Goal: Use online tool/utility: Utilize a website feature to perform a specific function

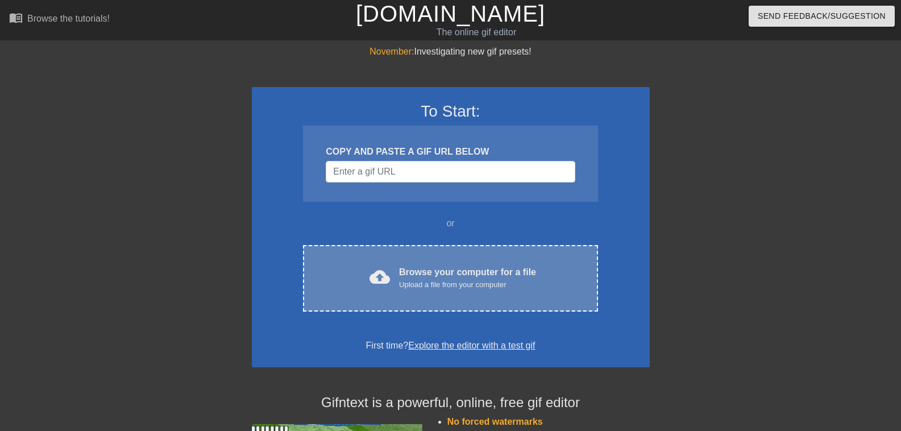
click at [473, 261] on div "cloud_upload Browse your computer for a file Upload a file from your computer C…" at bounding box center [450, 278] width 294 height 67
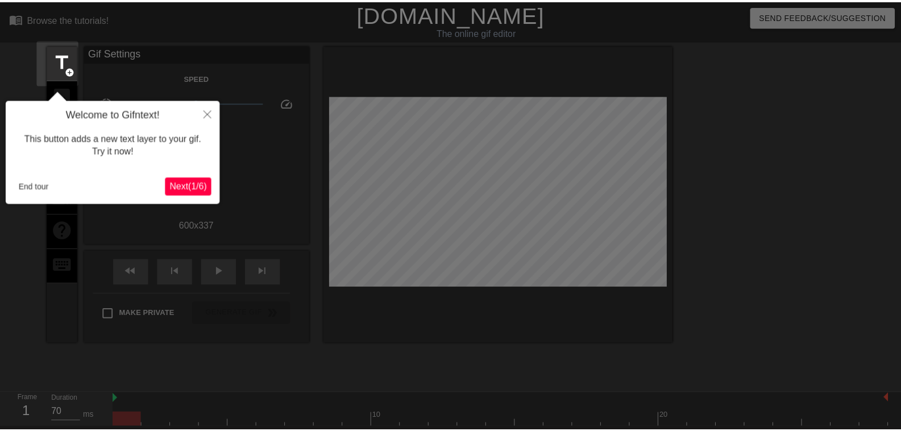
scroll to position [28, 0]
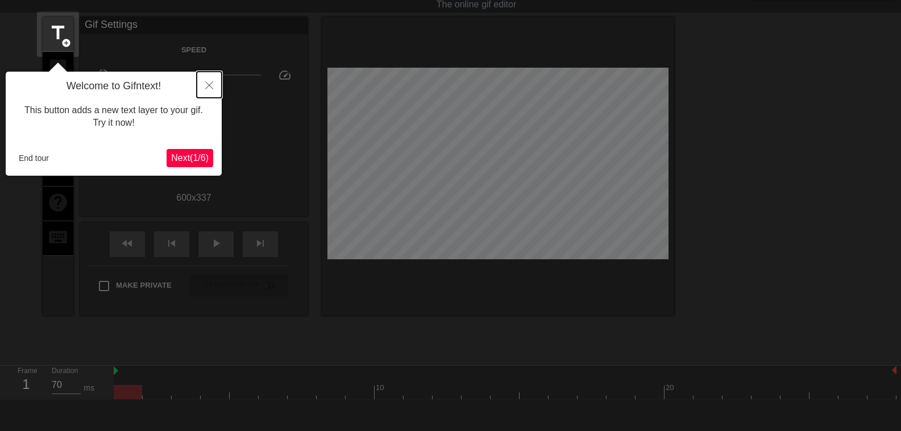
click at [207, 89] on icon "Close" at bounding box center [209, 85] width 8 height 8
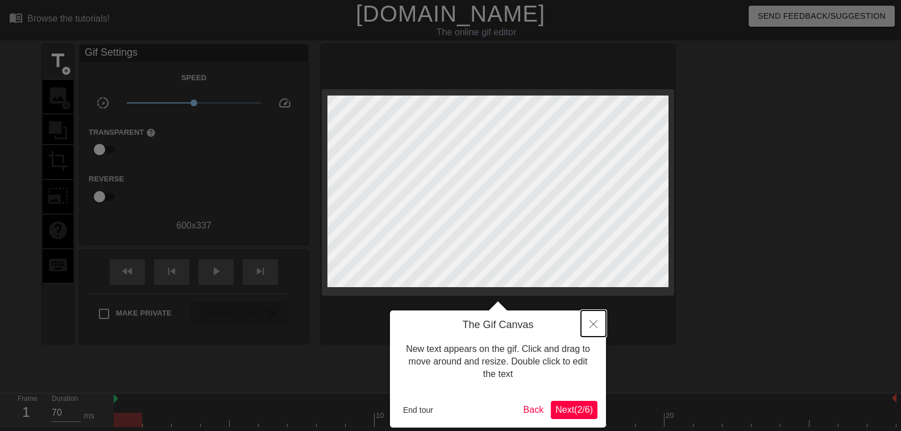
click at [587, 323] on button "Close" at bounding box center [593, 323] width 25 height 26
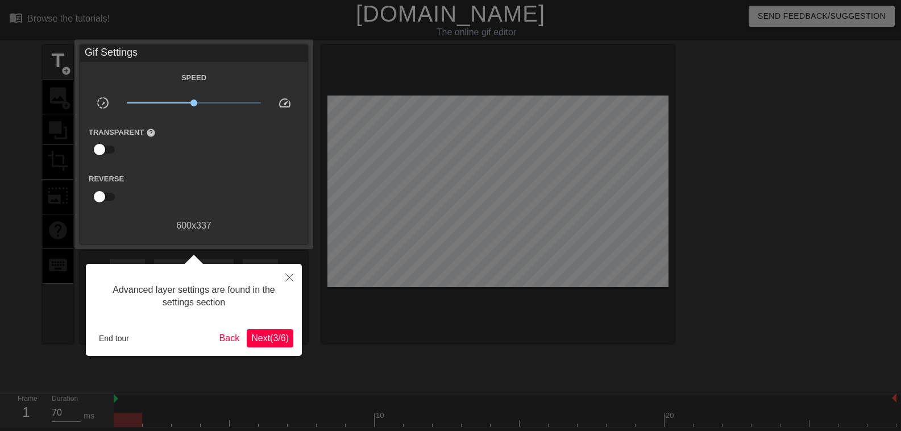
scroll to position [28, 0]
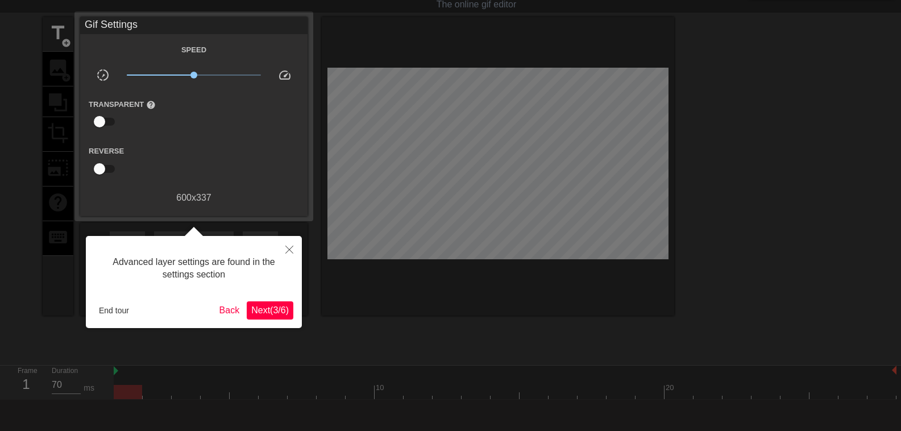
click at [277, 312] on span "Next ( 3 / 6 )" at bounding box center [270, 310] width 38 height 10
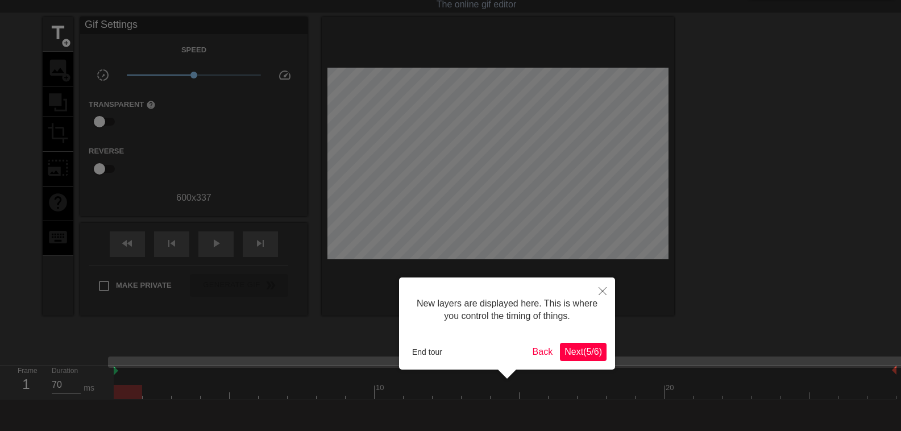
click at [567, 356] on span "Next ( 5 / 6 )" at bounding box center [583, 352] width 38 height 10
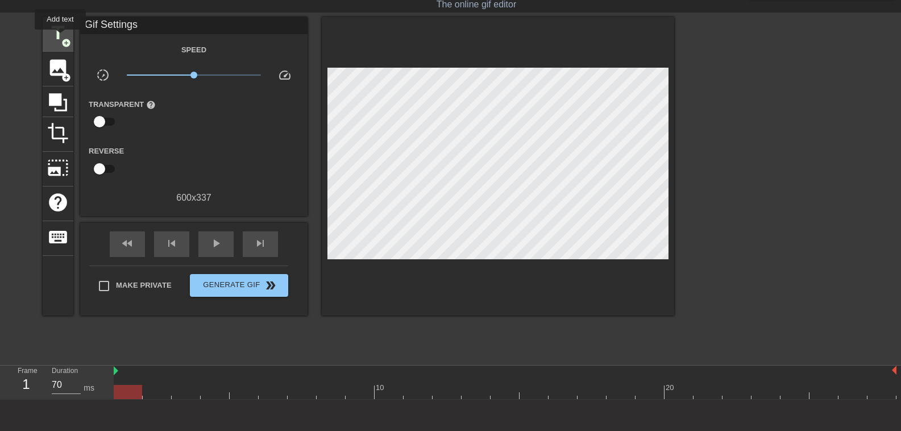
click at [60, 38] on span "title" at bounding box center [58, 33] width 22 height 22
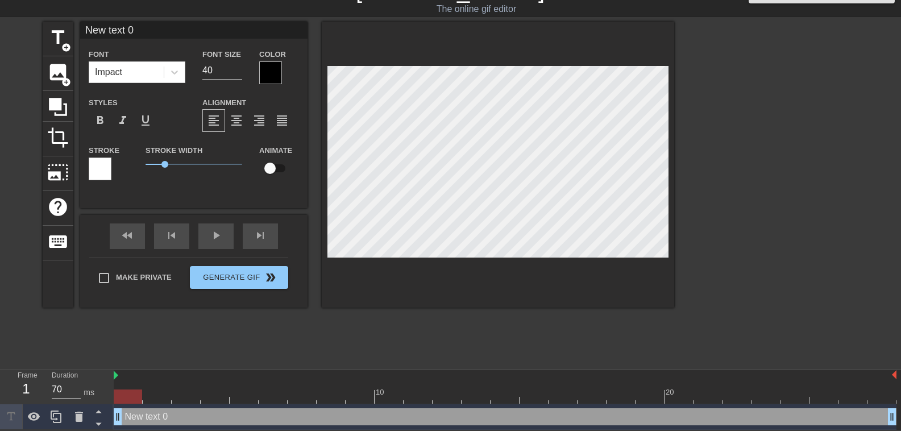
scroll to position [1, 3]
type input "New ㄴ 0"
type textarea "New ㄴ 0"
type input "New 0"
type textarea "New 0"
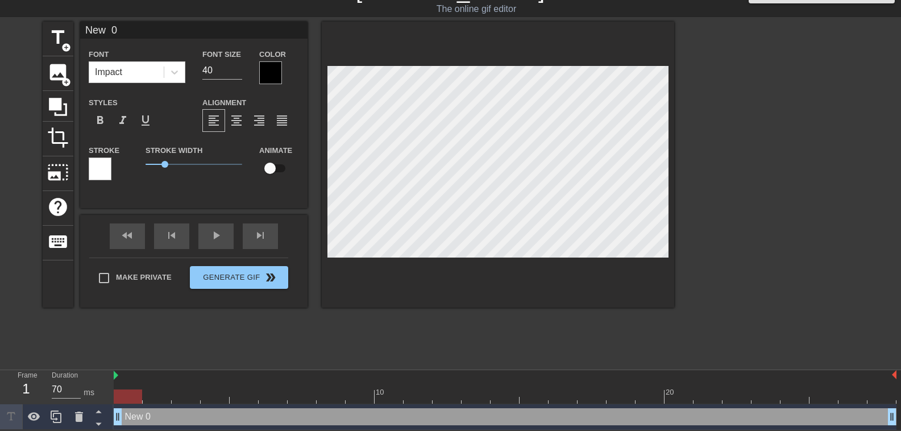
type input "New 0"
type textarea "New 0"
type input "Ne 0"
type textarea "Ne 0"
type input "N 0"
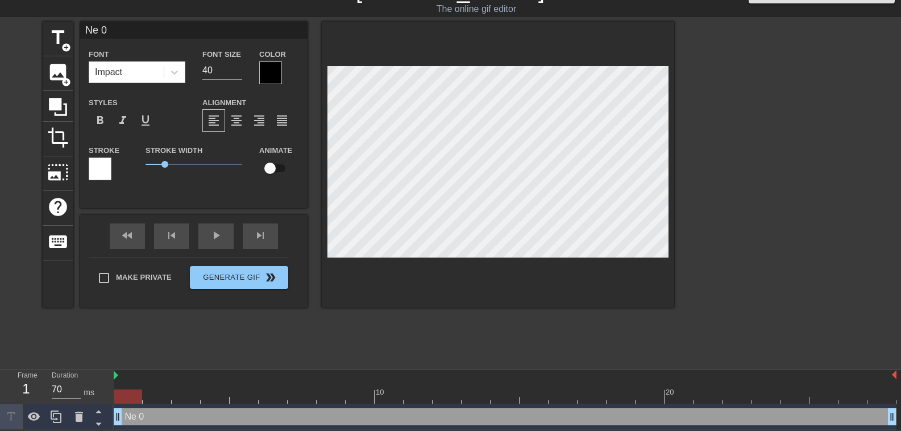
type textarea "N 0"
paste textarea "😉"
type input "N 😉0"
type textarea "N 😉0"
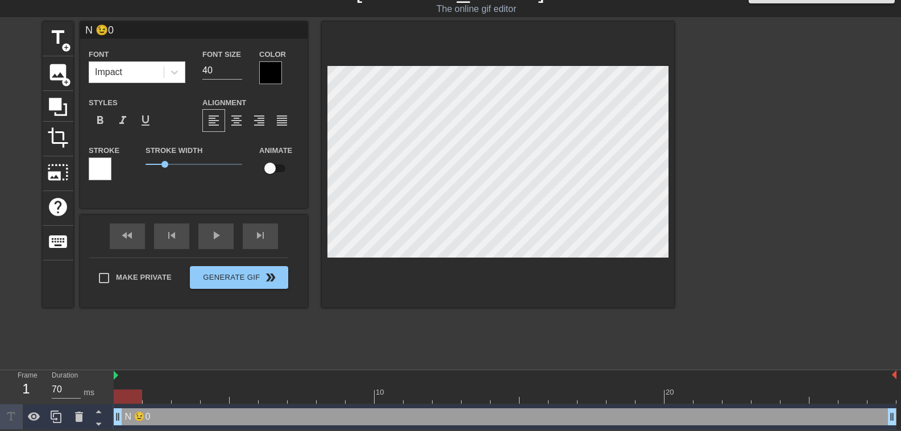
type input "N 😉"
type textarea "N 😉"
type input "N😉"
type textarea "N😉"
type input "😉"
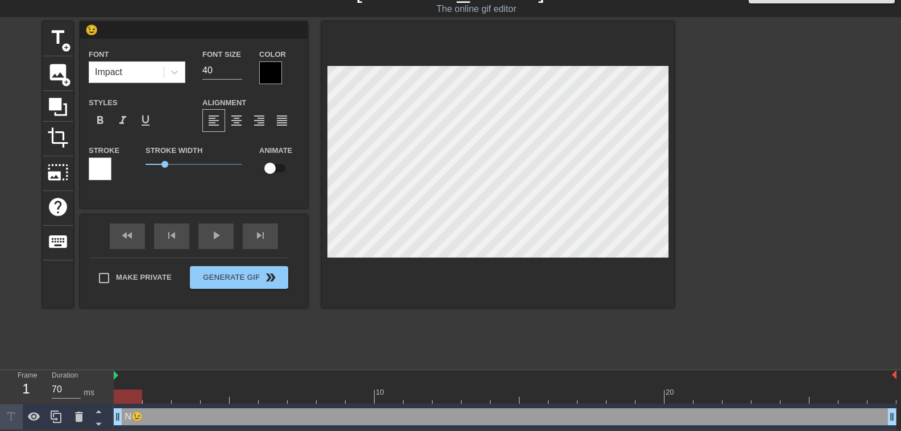
type textarea "😉"
type input "ㄴ😉"
type textarea "ㄴ😉"
type input "누😉"
type textarea "누😉"
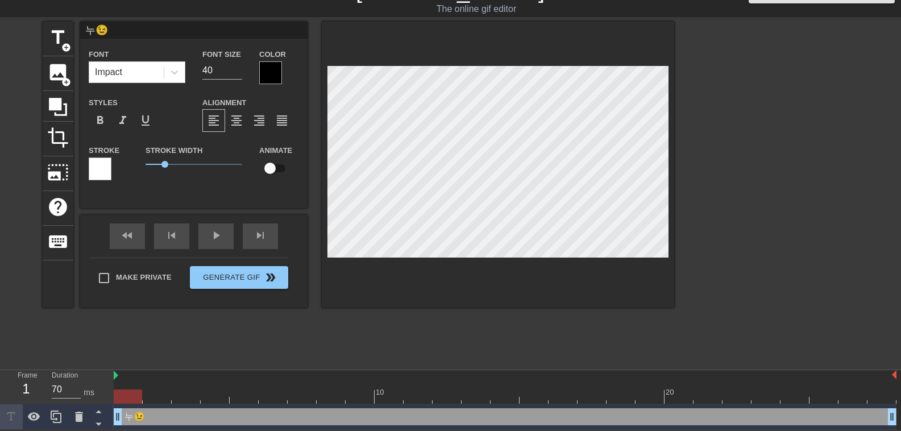
type input "눈😉"
type textarea "눈😉"
type input "누나😉"
type textarea "누나😉"
type input "누날😉"
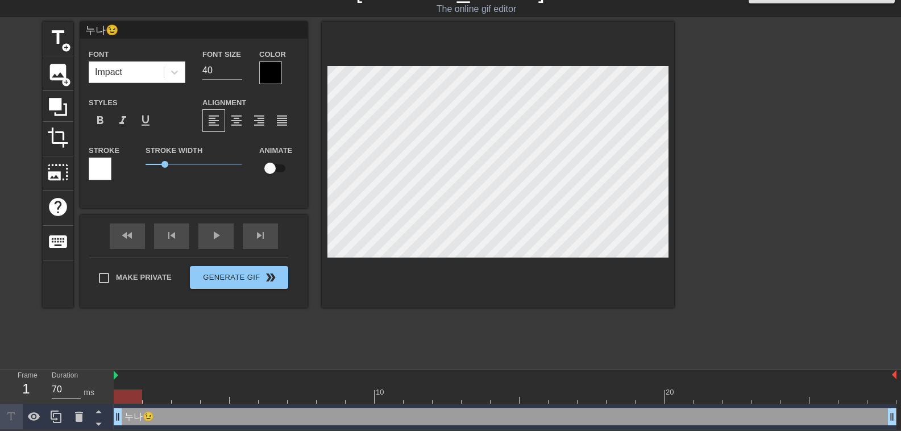
type textarea "누날😉"
type input "누나라😉"
type textarea "누나라😉"
type input "누나랑😉"
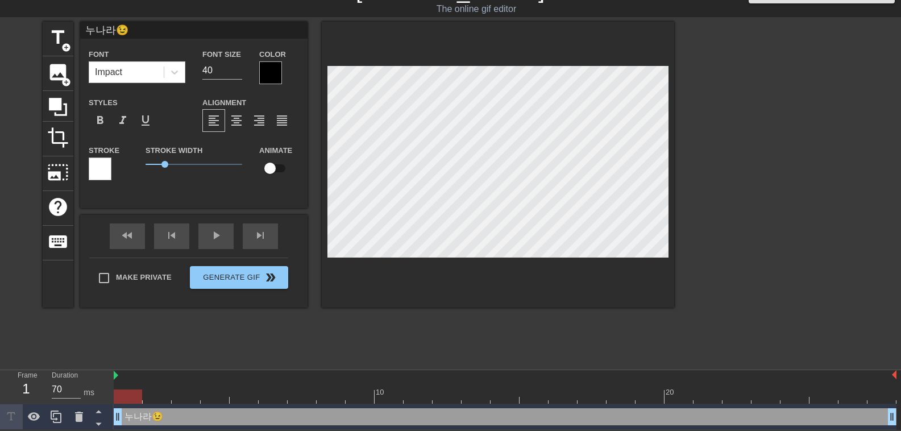
type textarea "누나랑😉"
type input "누나랑😉"
type textarea "누나랑 😉"
type input "누나랑ㅅ😉"
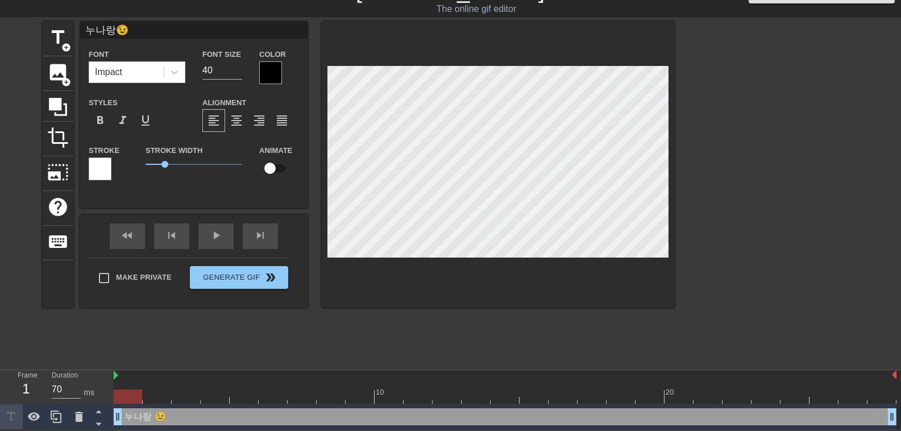
type textarea "누나랑 ㅅ😉"
type input "누나랑스😉"
type textarea "누나랑 스😉"
type input "누나랑슽😉"
type textarea "누나랑 슽😉"
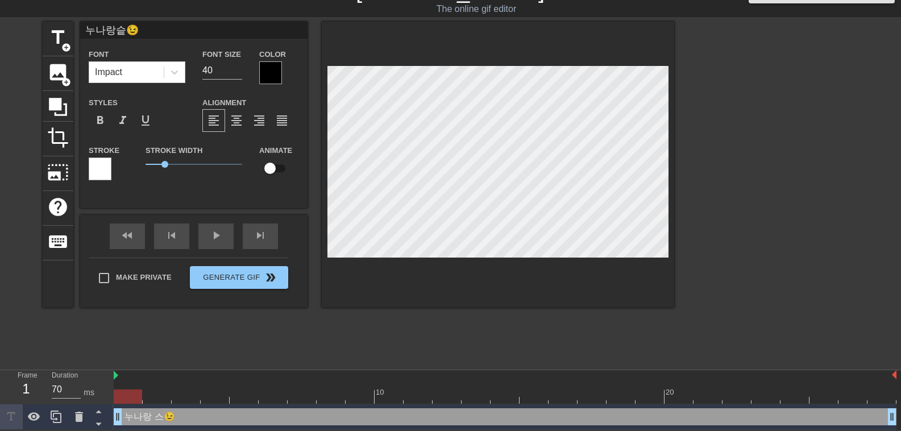
type input "누나랑스토😉"
type textarea "누나랑 스토😉"
type input "[PERSON_NAME]톨😉"
type textarea "누나랑 스톨😉"
type input "누나랑스토리😉"
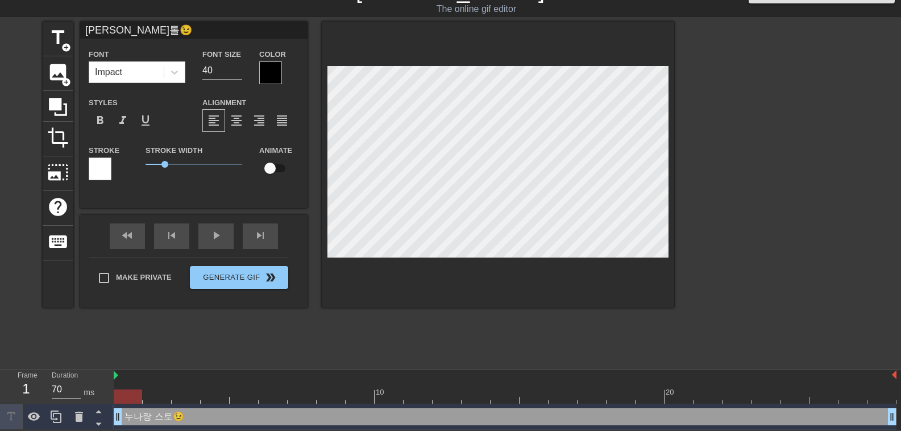
type textarea "누나랑 스토리😉"
type input "누나랑스토맃😉"
type textarea "누나랑 스토맃😉"
type input "누나랑스토리채😉"
type textarea "누나랑 스토리채😉"
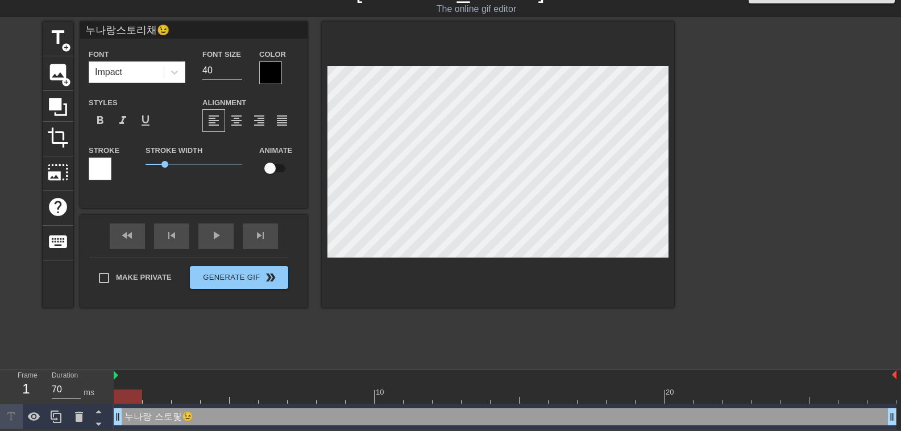
type input "누나랑스토리챗😉"
type textarea "누나랑 스토리챗😉"
type input "누나랑스토리챗 😉"
type textarea "누나랑 스토리챗 😉"
type input "누나랑스토리챗 ㅁ😉"
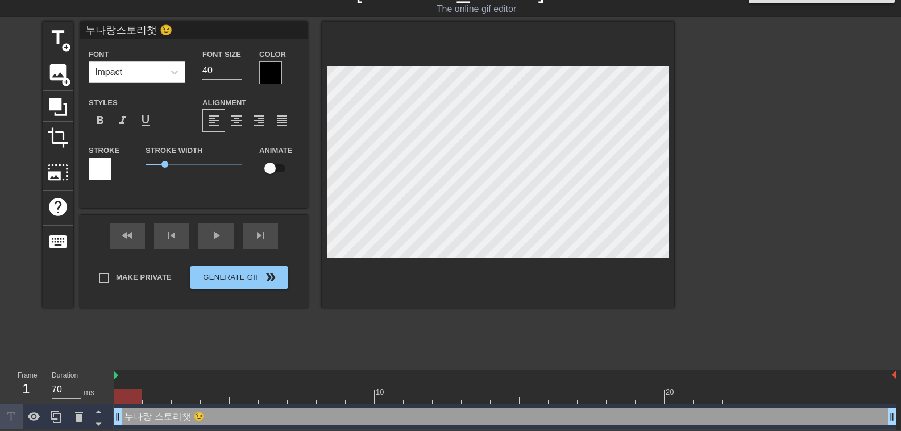
type textarea "누나랑 스토리챗 ㅁ😉"
type input "누나랑스토리챗 마😉"
type textarea "누나랑 스토리챗 마😉"
type input "누나랑스토리챗 만😉"
type textarea "누나랑 스토리챗 만😉"
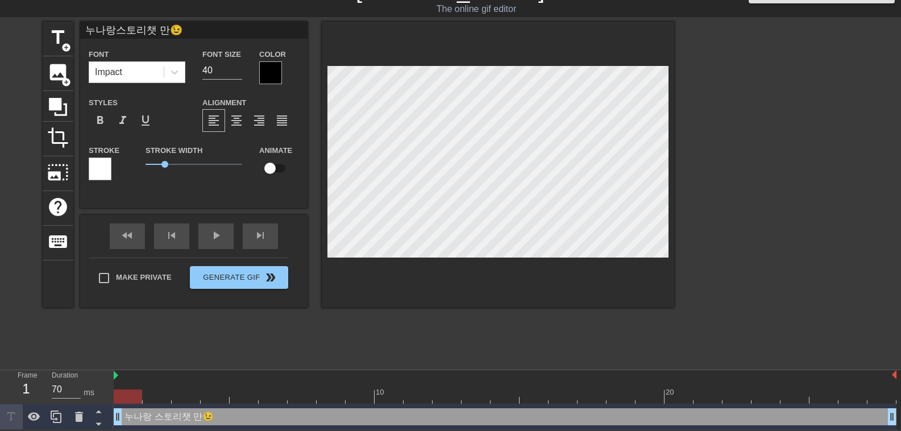
type input "누나랑스토리챗 만ㄷ😉"
type textarea "누나랑 스토리챗 만ㄷ😉"
type input "누나랑스토리챗 만드😉"
type textarea "누나랑 스토리챗 만들😉"
type input "누나랑스토리챗 만들ㄹ😉"
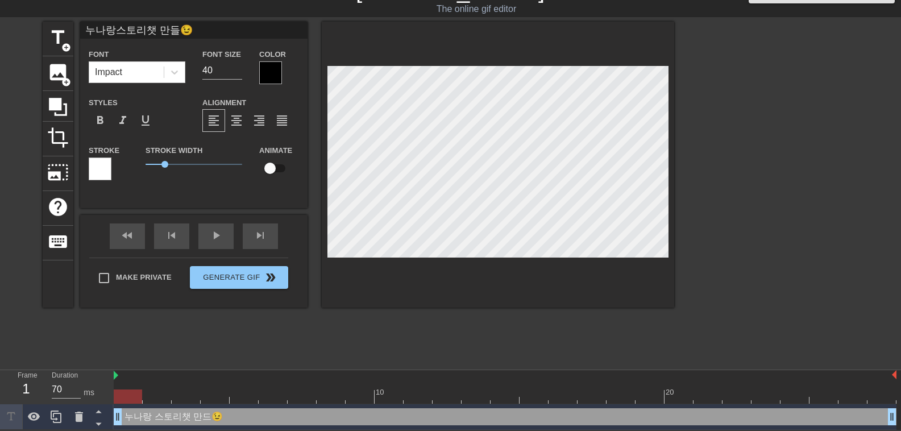
type textarea "누나랑 스토리챗 만들ㄹ😉"
type input "누나랑스토리챗 만들래😉"
type textarea "누나랑 스토리챗 만들래😉"
type input "누나랑스토리챗 만들래?😉"
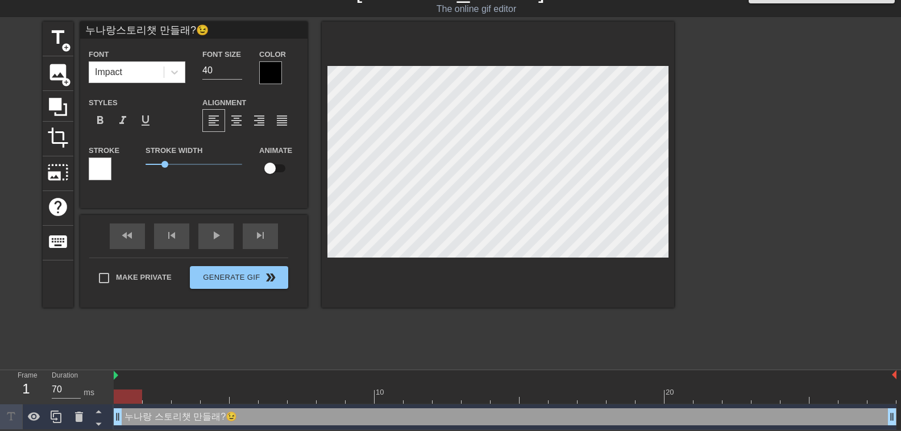
scroll to position [2, 5]
type textarea "누나랑 스토리챗 만들래?😉"
click at [225, 73] on input "40" at bounding box center [222, 70] width 40 height 18
type input "누나랑스토리챗 만들래?😉"
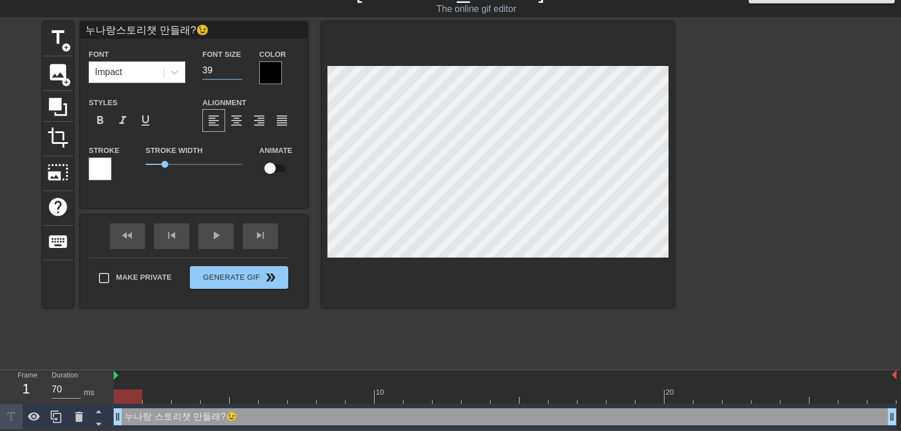
type input "39"
click at [236, 70] on input "39" at bounding box center [222, 70] width 40 height 18
type input "누나랑스토리챗 만들래?😉"
type input "38"
click at [236, 70] on input "38" at bounding box center [222, 70] width 40 height 18
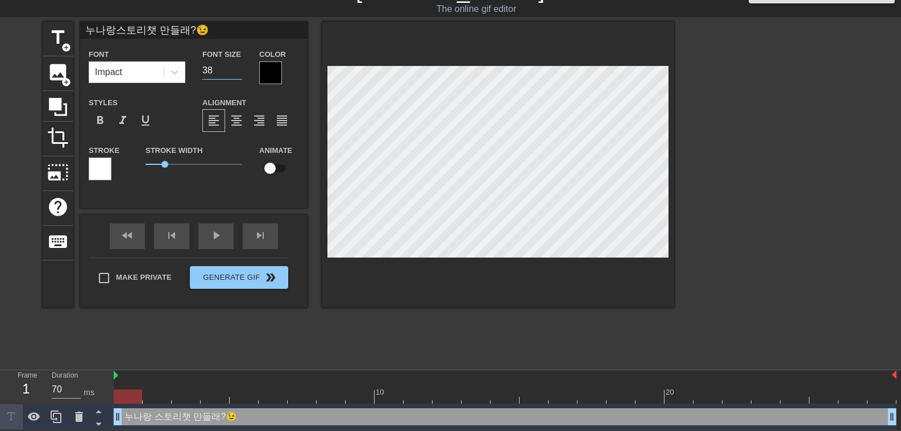
type input "누나랑스토리챗 만들래?😉"
type input "37"
click at [236, 70] on input "37" at bounding box center [222, 70] width 40 height 18
type input "누나랑스토리챗 만들래?😉"
type input "36"
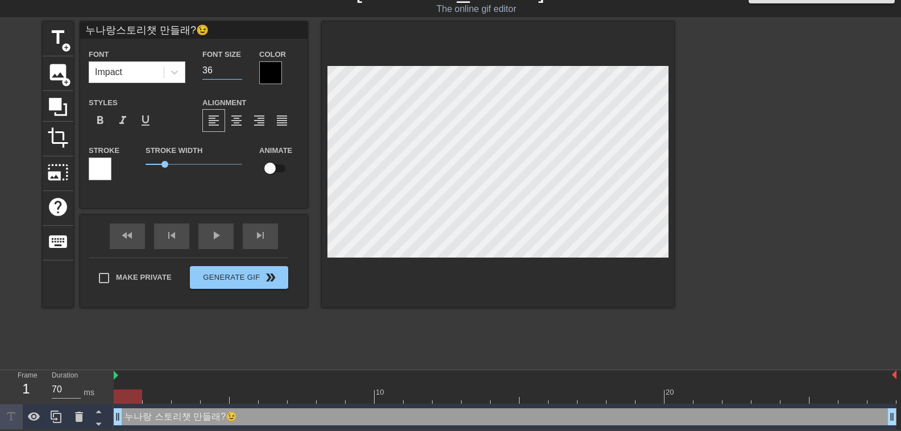
click at [236, 70] on input "36" at bounding box center [222, 70] width 40 height 18
type input "누나랑스토리챗 만들래?😉"
type input "35"
click at [236, 70] on input "35" at bounding box center [222, 70] width 40 height 18
type input "누나랑스토리챗 만들래?😉"
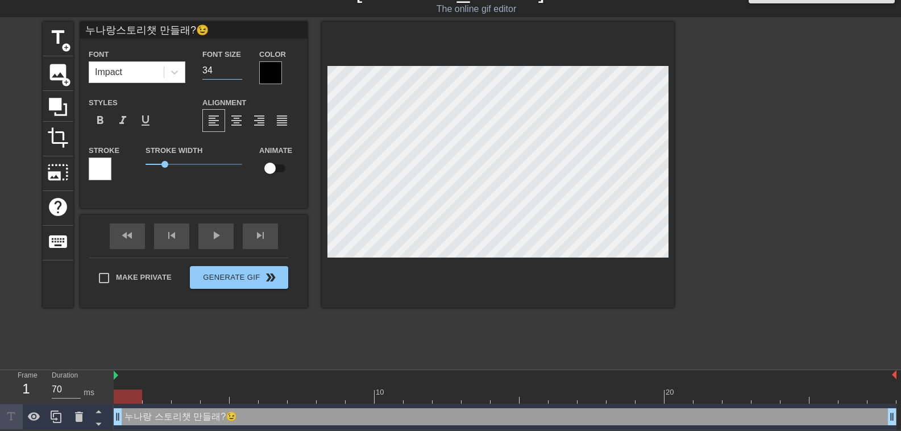
type input "34"
click at [236, 70] on input "34" at bounding box center [222, 70] width 40 height 18
type input "누나랑스토리챗 만들래?😉"
type input "33"
click at [236, 70] on input "33" at bounding box center [222, 70] width 40 height 18
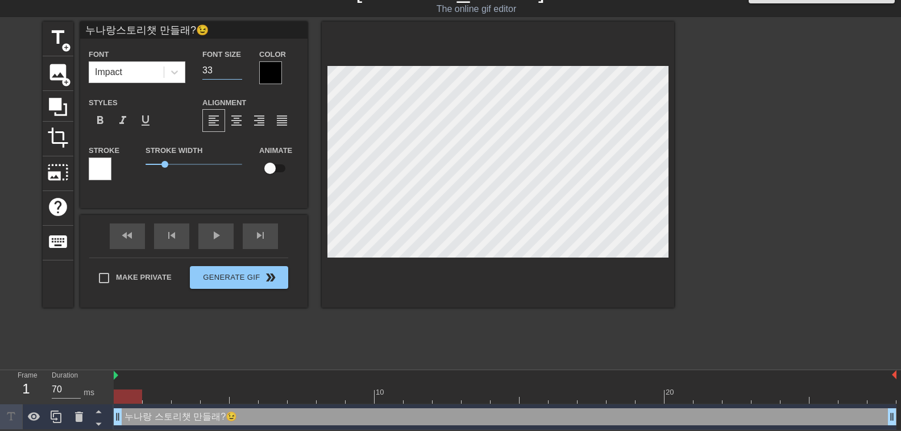
type input "누나랑스토리챗 만들래?😉"
type input "32"
click at [236, 70] on input "32" at bounding box center [222, 70] width 40 height 18
type input "누나랑스토리챗 만들래?😉"
type input "31"
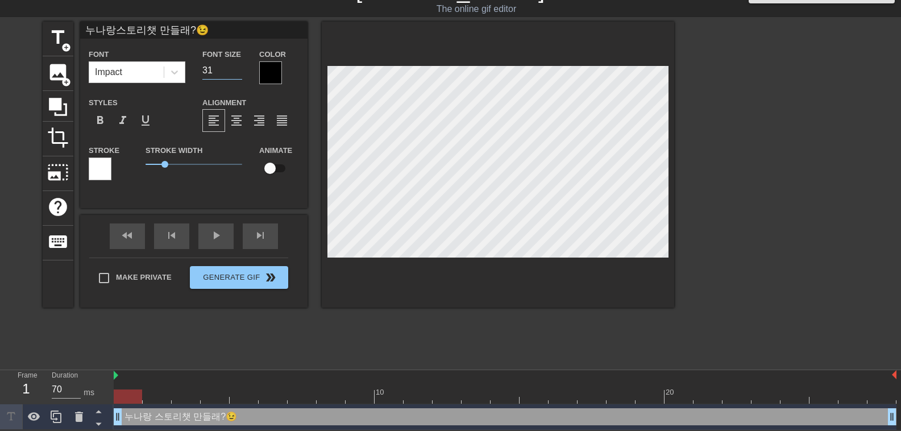
click at [236, 70] on input "31" at bounding box center [222, 70] width 40 height 18
type input "누나랑스토리챗 만들래?😉"
type input "30"
click at [236, 70] on input "30" at bounding box center [222, 70] width 40 height 18
type input "누나랑스토리챗 만들래?😉"
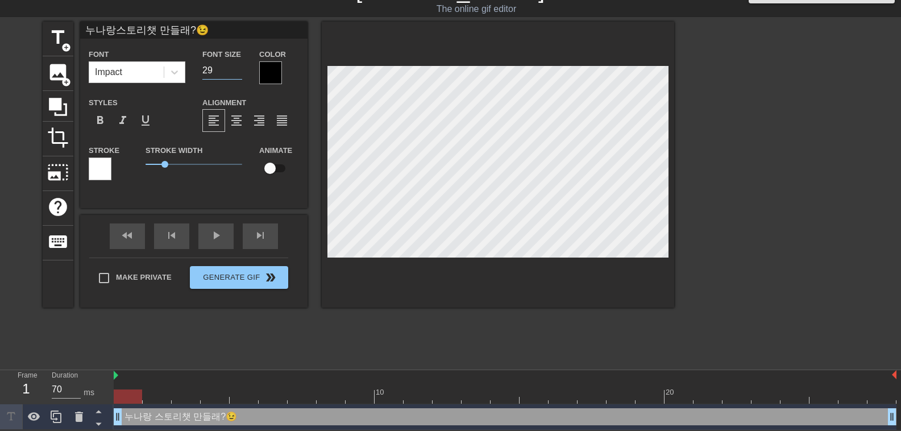
type input "29"
click at [236, 70] on input "29" at bounding box center [222, 70] width 40 height 18
type input "누나랑스토리챗 만들래?😉"
type input "28"
click at [236, 70] on input "28" at bounding box center [222, 70] width 40 height 18
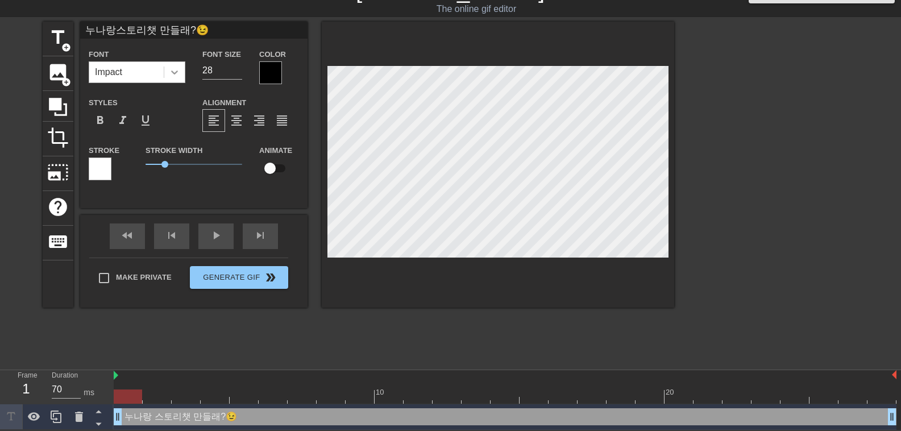
click at [177, 74] on icon at bounding box center [174, 72] width 11 height 11
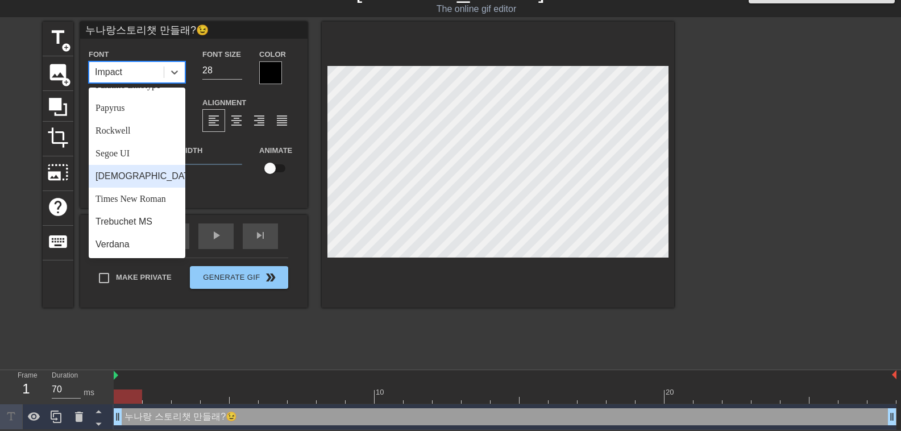
scroll to position [407, 0]
click at [140, 218] on div "Trebuchet MS" at bounding box center [137, 221] width 97 height 23
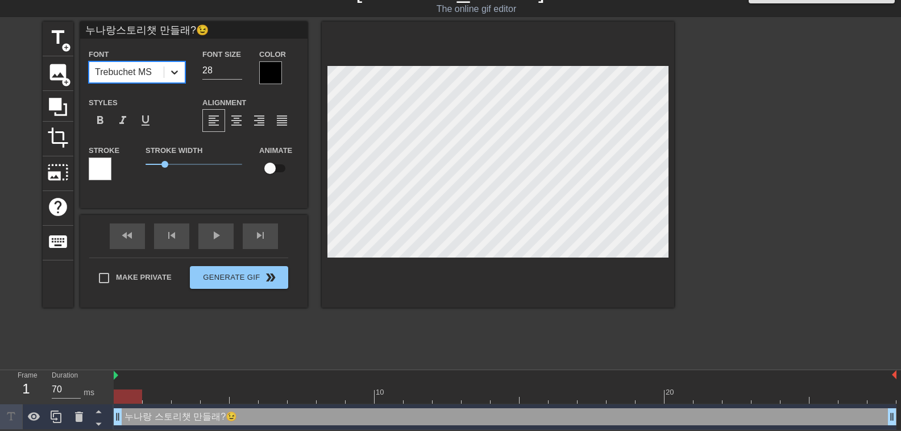
click at [172, 68] on icon at bounding box center [174, 72] width 11 height 11
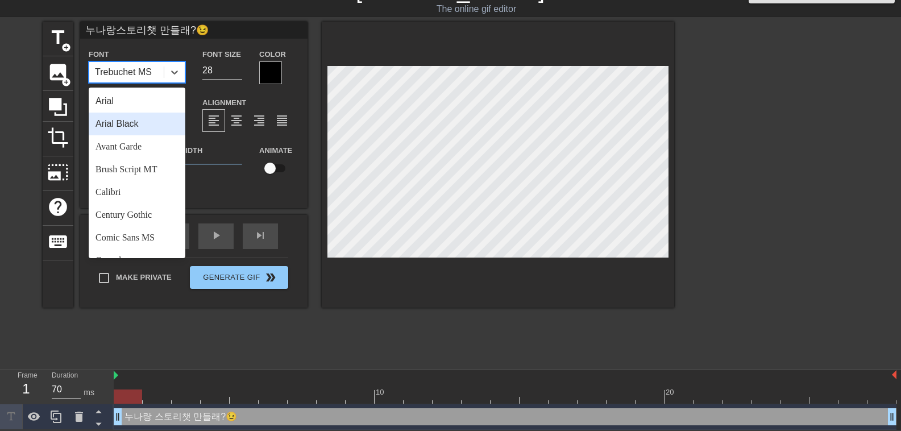
click at [144, 130] on div "Arial Black" at bounding box center [137, 124] width 97 height 23
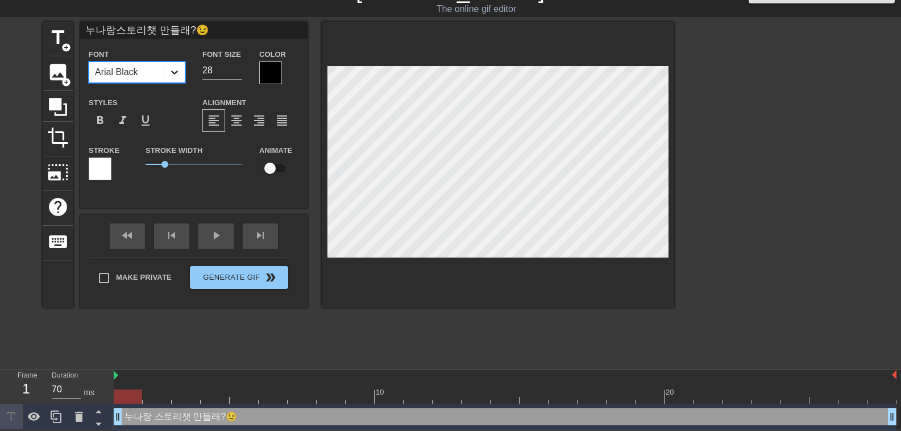
click at [177, 70] on icon at bounding box center [174, 72] width 7 height 4
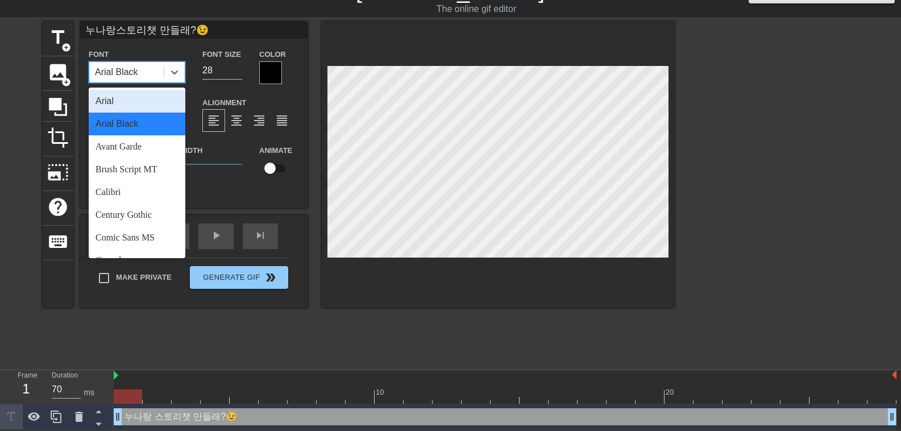
click at [137, 99] on div "Arial" at bounding box center [137, 101] width 97 height 23
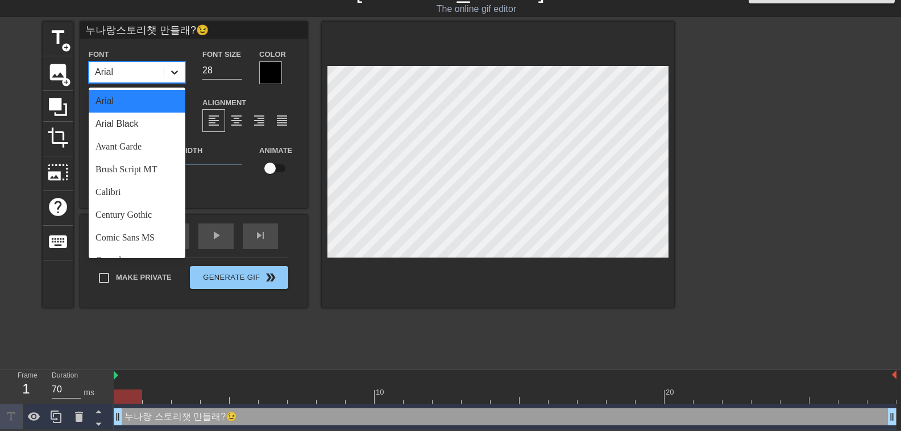
click at [177, 71] on icon at bounding box center [174, 72] width 11 height 11
click at [146, 149] on div "Avant Garde" at bounding box center [137, 146] width 97 height 23
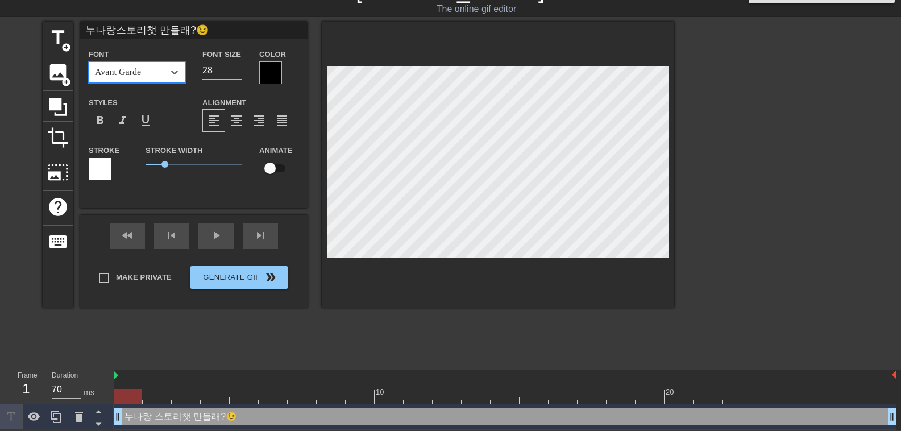
click at [127, 70] on div "Avant Garde" at bounding box center [118, 72] width 46 height 14
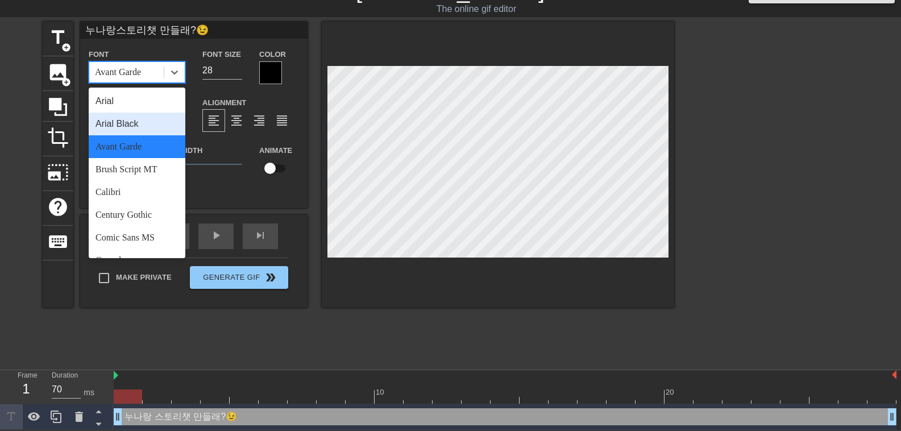
click at [136, 118] on div "Arial Black" at bounding box center [137, 124] width 97 height 23
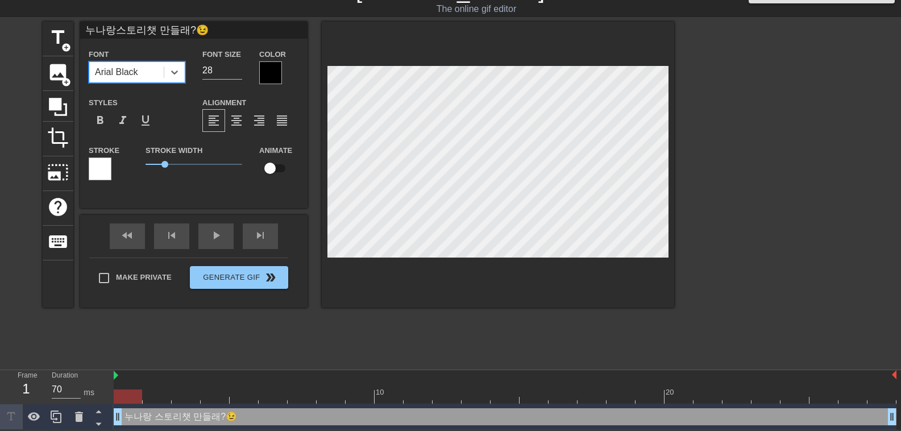
click at [162, 73] on div "Arial Black" at bounding box center [126, 72] width 74 height 20
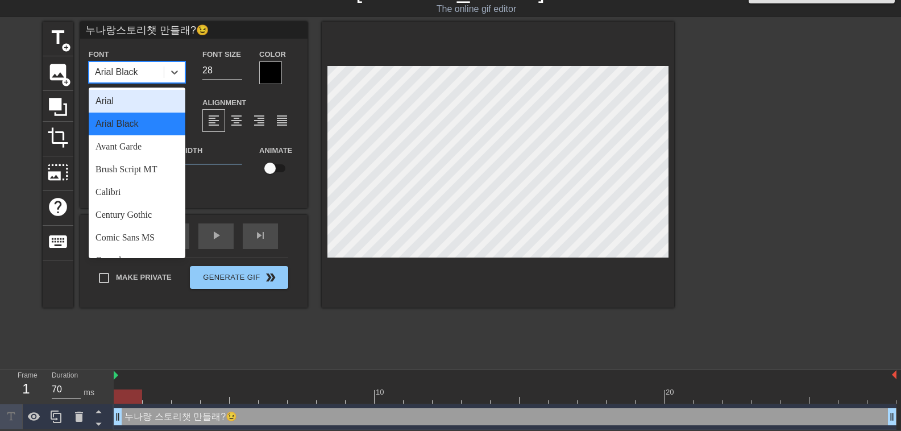
click at [153, 99] on div "Arial" at bounding box center [137, 101] width 97 height 23
type input "누나랑스토리챗 만들래?😉"
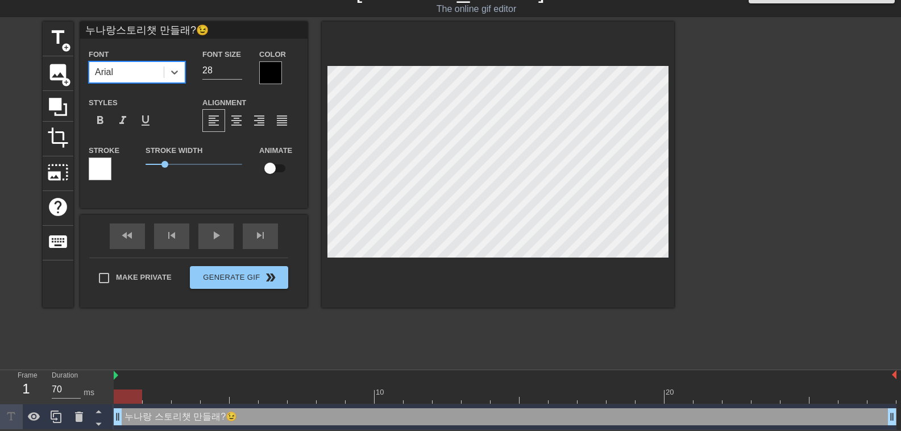
click at [272, 72] on div at bounding box center [270, 72] width 23 height 23
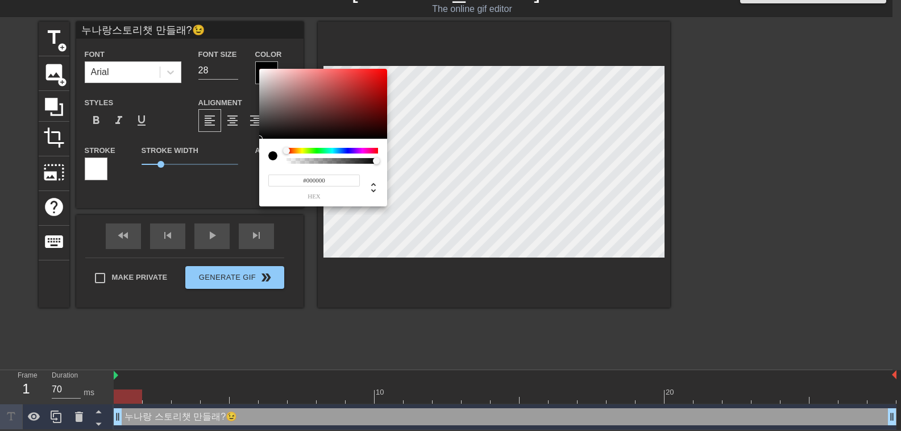
scroll to position [16, 0]
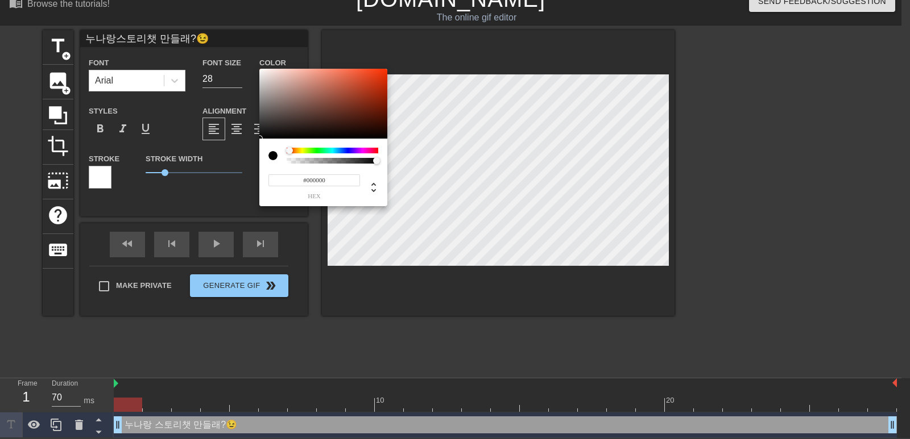
drag, startPoint x: 286, startPoint y: 150, endPoint x: 269, endPoint y: 153, distance: 17.4
click at [269, 153] on div at bounding box center [323, 156] width 110 height 16
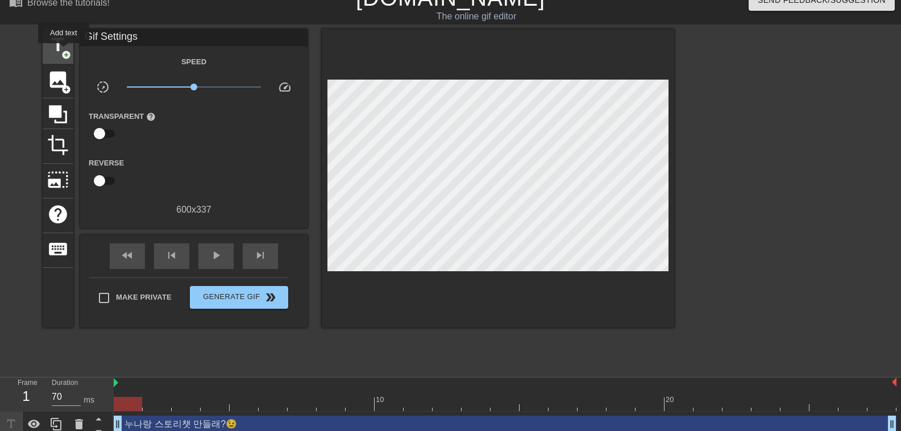
click at [64, 51] on span "add_circle" at bounding box center [66, 55] width 10 height 10
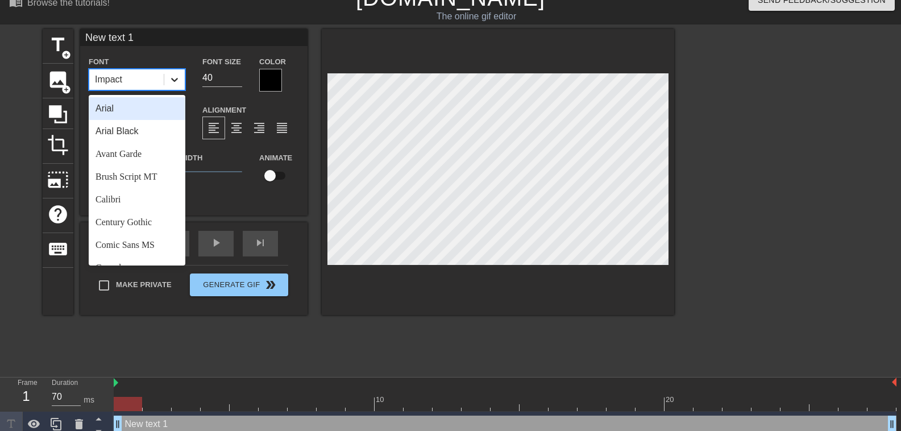
click at [172, 74] on icon at bounding box center [174, 79] width 11 height 11
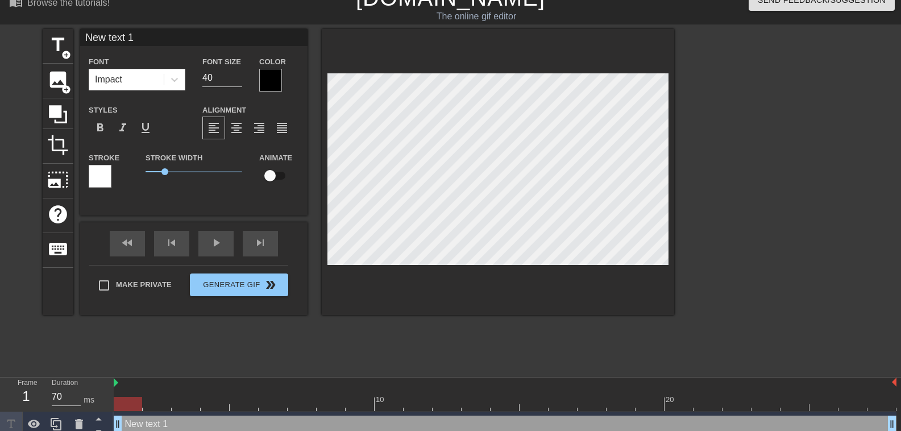
scroll to position [2, 3]
type input "누나랑스토리챗 만들래?😉"
type input "28"
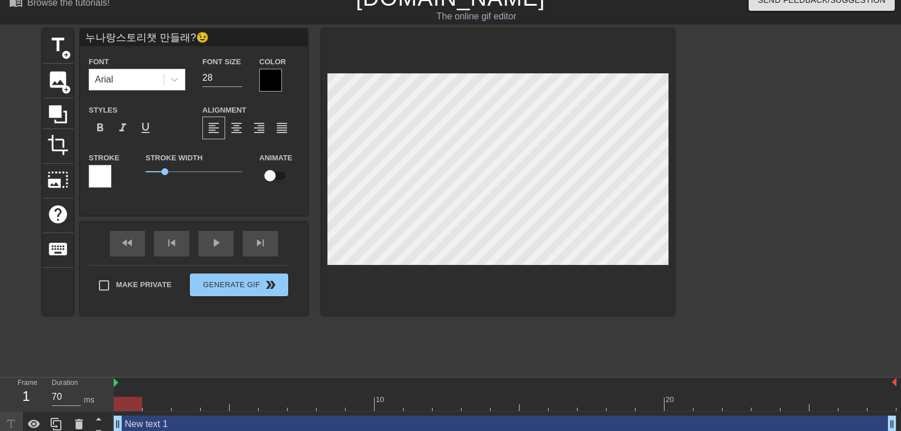
type input "New text 1"
type input "40"
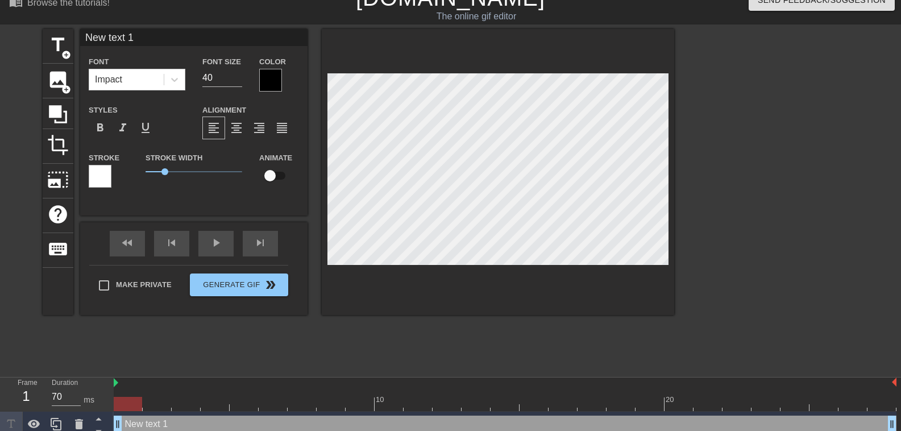
type input "누나랑스토리챗 만들래?😉"
type input "28"
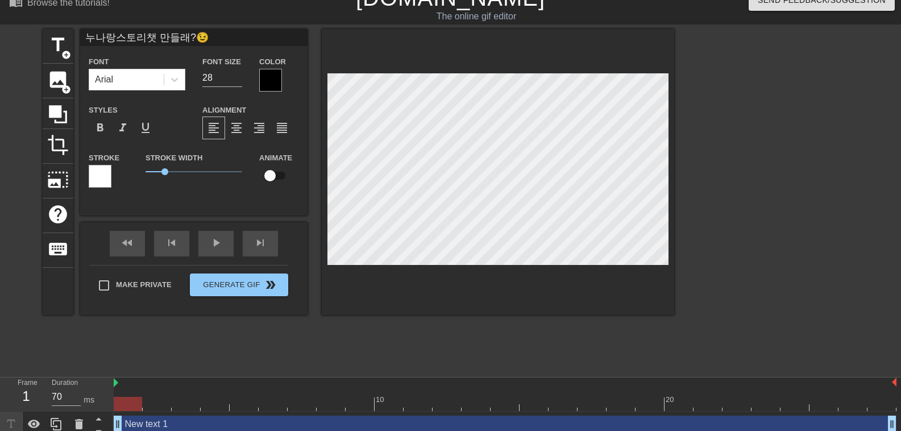
type input "New text 1"
type input "40"
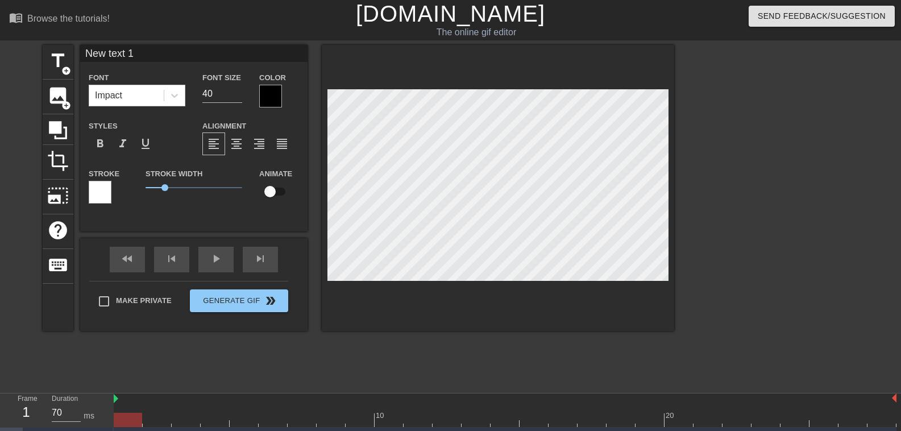
scroll to position [50, 0]
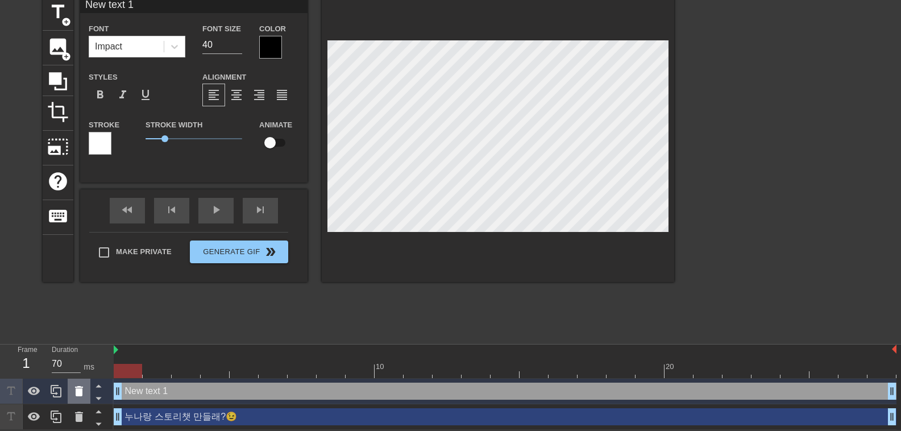
click at [77, 392] on icon at bounding box center [79, 391] width 8 height 10
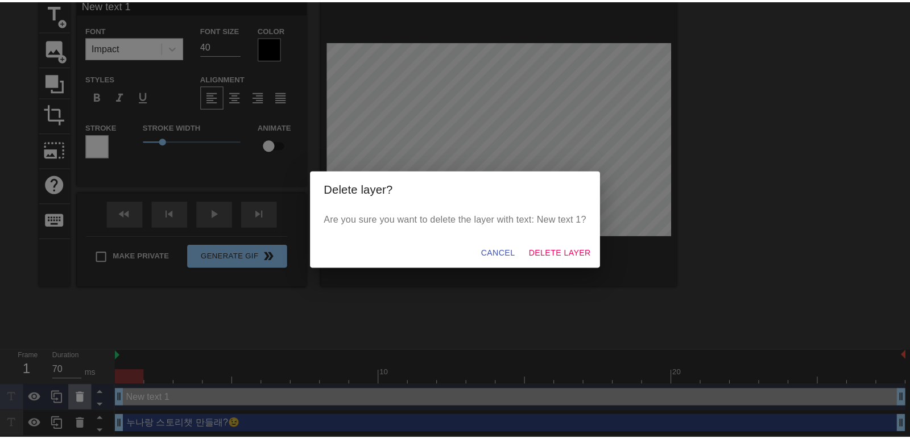
scroll to position [41, 0]
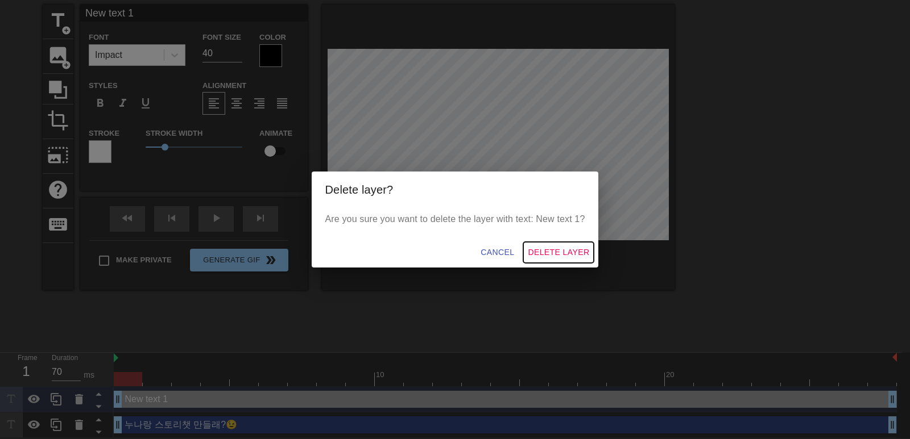
click at [534, 256] on span "Delete Layer" at bounding box center [558, 253] width 61 height 14
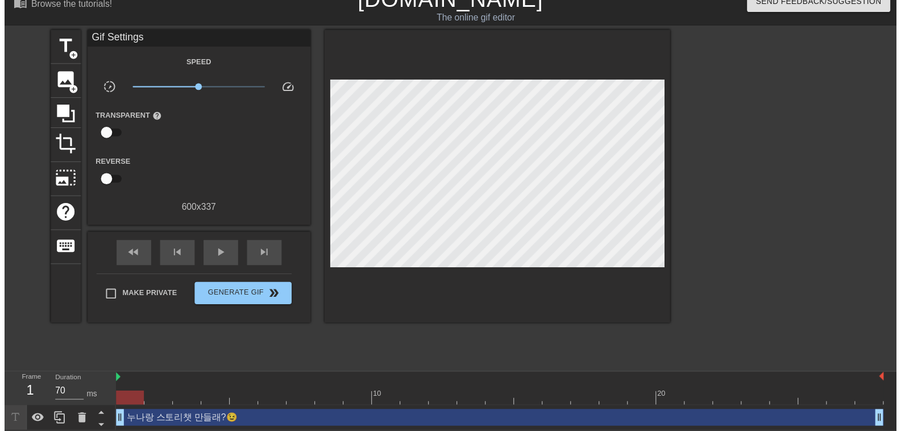
scroll to position [24, 0]
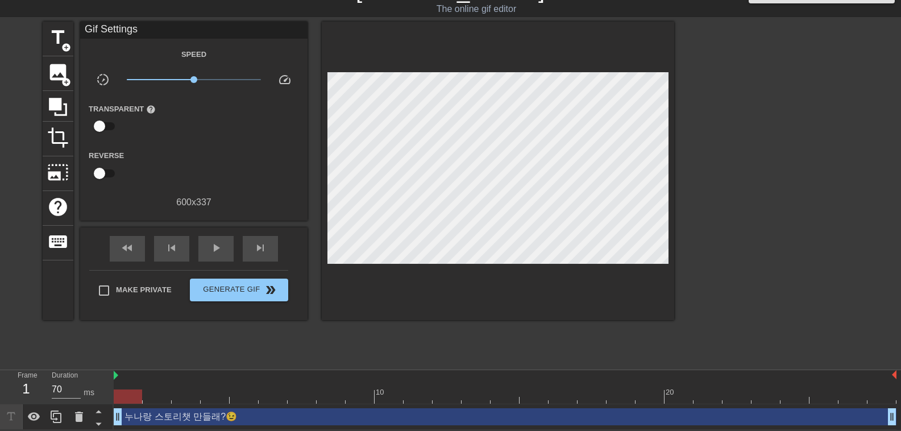
click at [288, 413] on div "누나랑 스토리챗 만들래?😉 drag_handle drag_handle" at bounding box center [505, 416] width 783 height 17
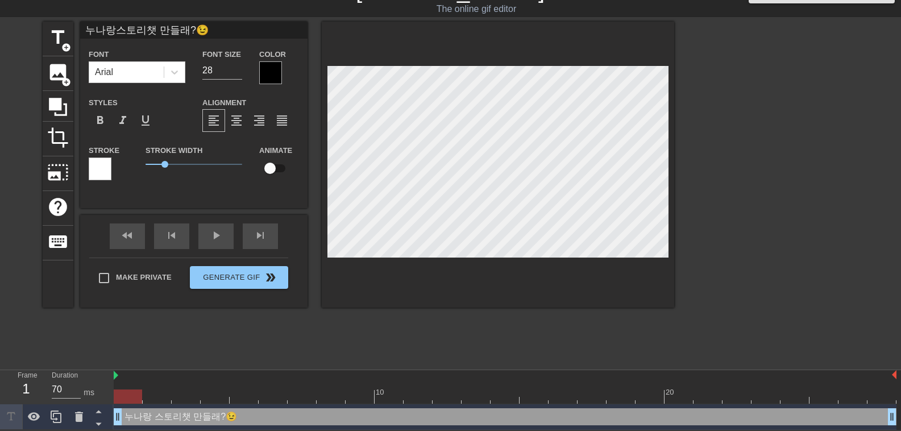
scroll to position [1, 2]
type input "누나랑스토리챗 만들?😉"
type textarea "누나랑 스토리챗 만들?😉"
type input "누나랑스토리챗 만?😉"
type textarea "누나랑 스토리챗 만?😉"
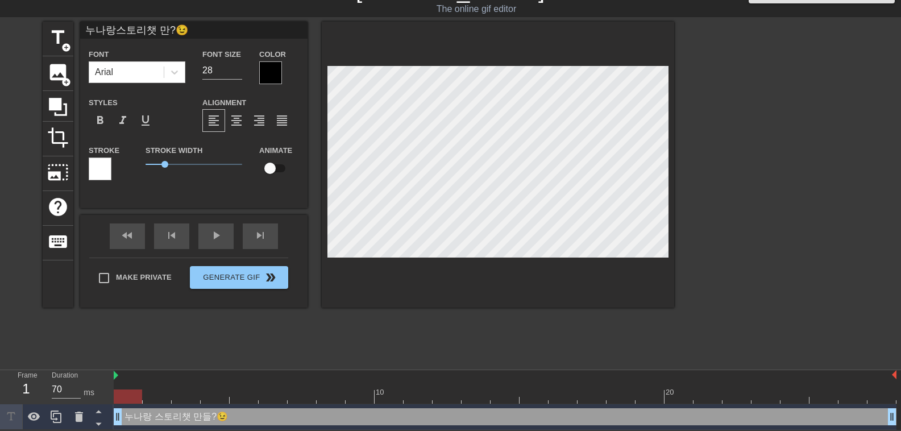
type input "누나랑스토리챗 ?😉"
type textarea "누나랑 스토리챗 ?😉"
type input "누나랑스토리챗?😉"
type textarea "누나랑 스토리챗?😉"
type input "누나랑스토리?😉"
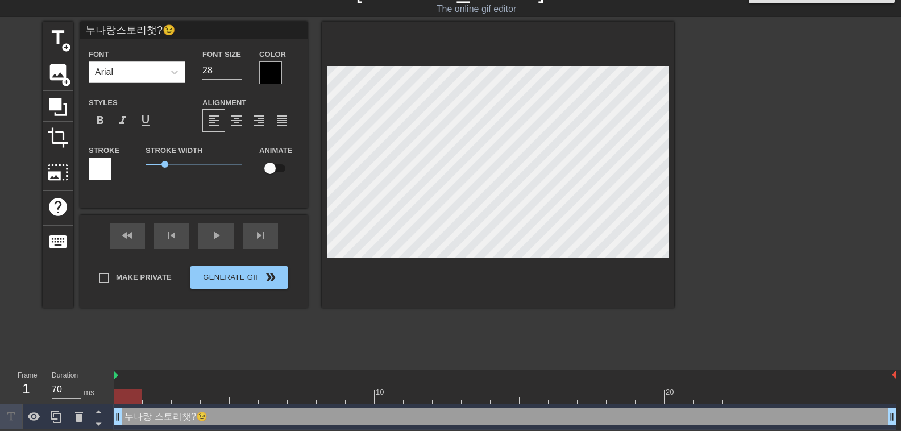
type textarea "누나랑 스토리?😉"
type input "[PERSON_NAME]?😉"
type textarea "누나랑 스토?😉"
type input "[PERSON_NAME]?😉"
type textarea "누나랑 스?😉"
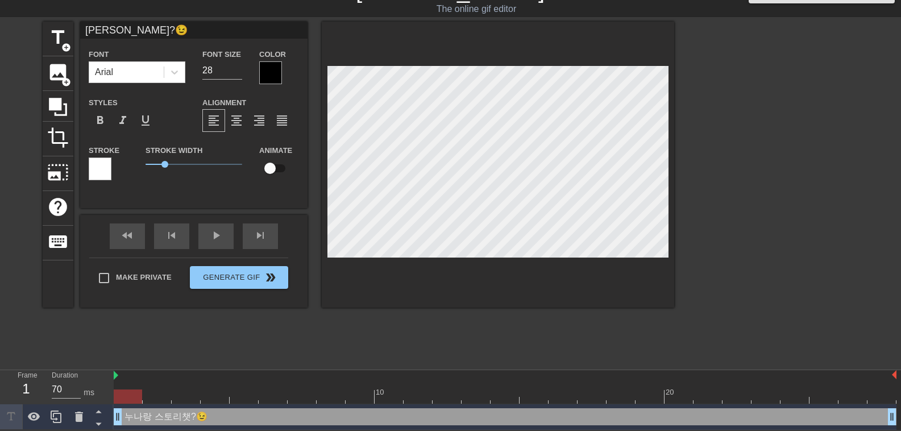
type input "누나랑?😉"
type textarea "누나랑?😉"
type input "누나?😉"
type textarea "누나?😉"
type input "누?😉"
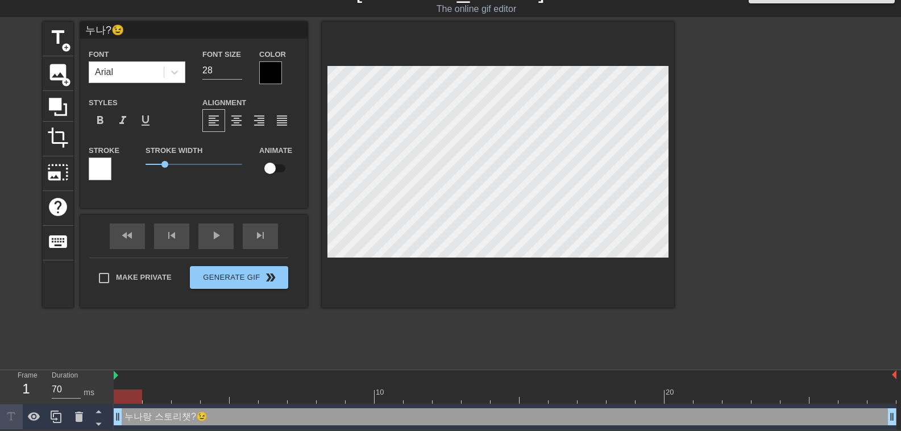
type textarea "누?😉"
type input "?😉"
type textarea "?😉"
type input "s?😉"
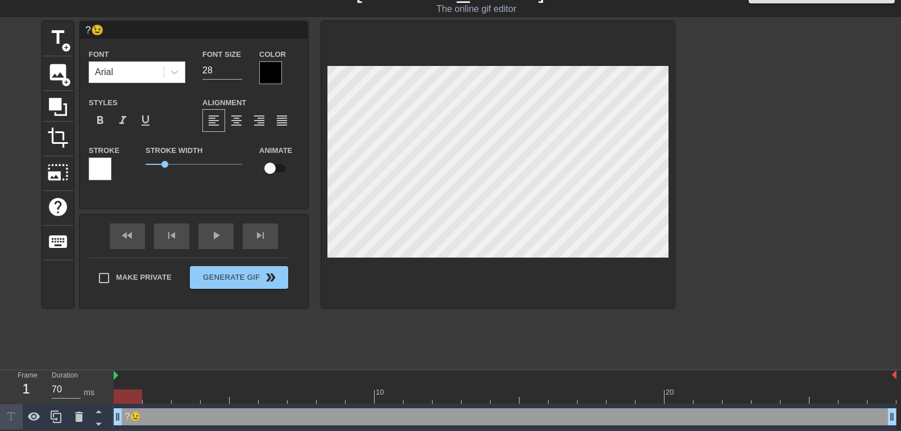
type textarea "s?😉"
type input "?😉"
type textarea "?😉"
type input "s?😉"
type textarea "s?😉"
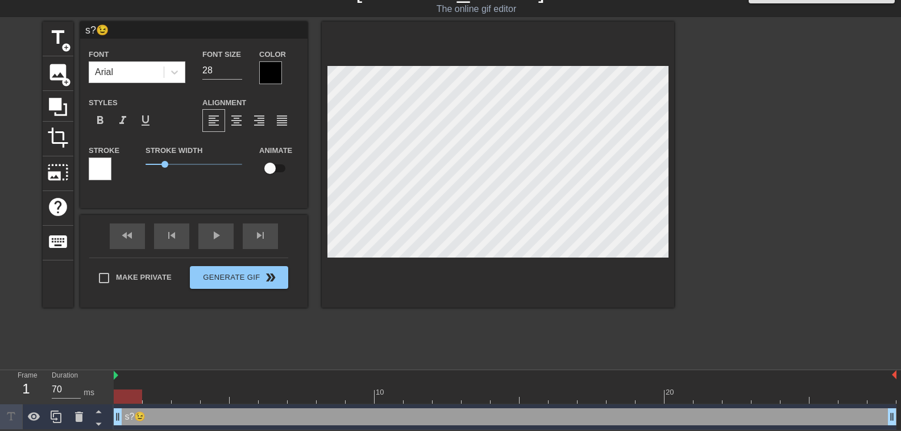
type input "?😉"
type textarea "?😉"
type input "ㄴ?😉"
type textarea "ㄴ?😉"
type input "누?😉"
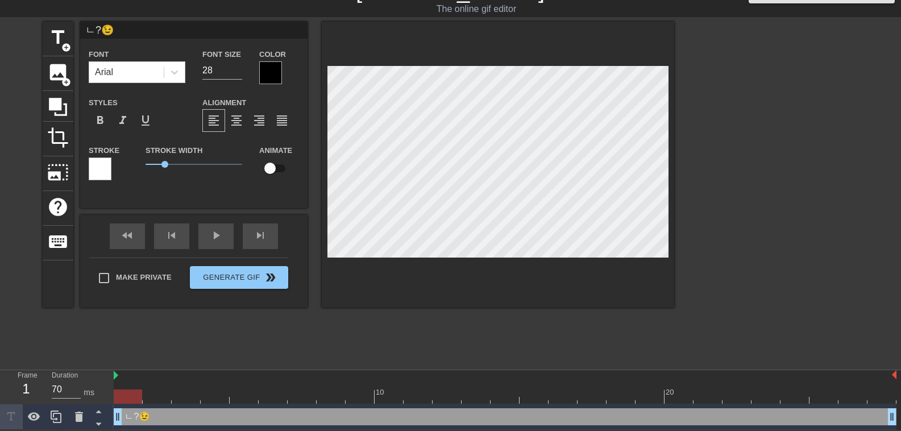
type textarea "누?😉"
type input "눈?😉"
type textarea "눈?😉"
type input "누나?😉"
type textarea "누나?😉"
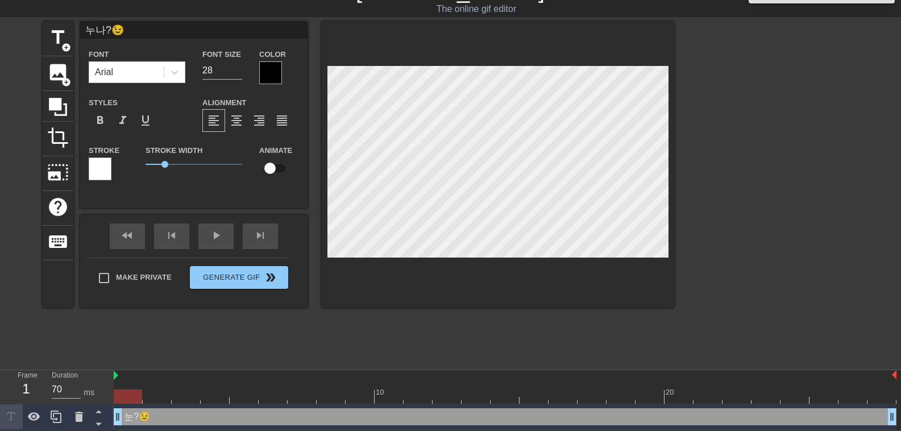
type input "누날?😉"
type textarea "누날?😉"
type input "누나라?😉"
type textarea "누나랑?😉"
type input "누나랑?😉"
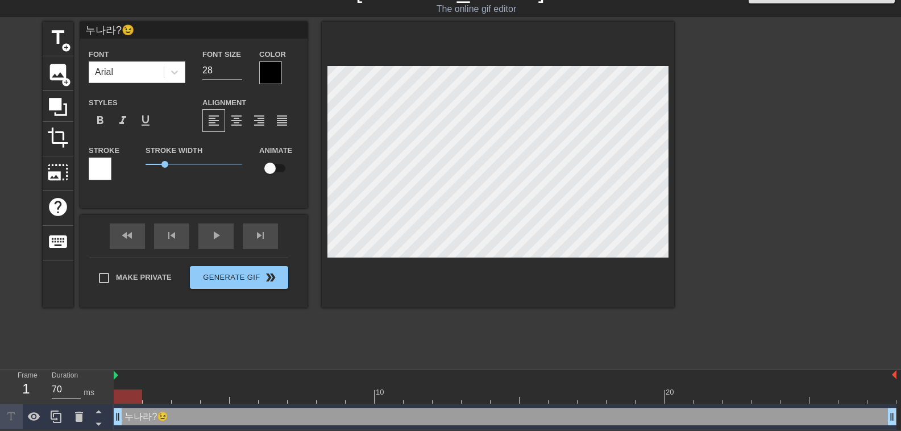
scroll to position [2, 2]
type textarea "누나랑?😉"
click at [102, 164] on div at bounding box center [100, 168] width 23 height 23
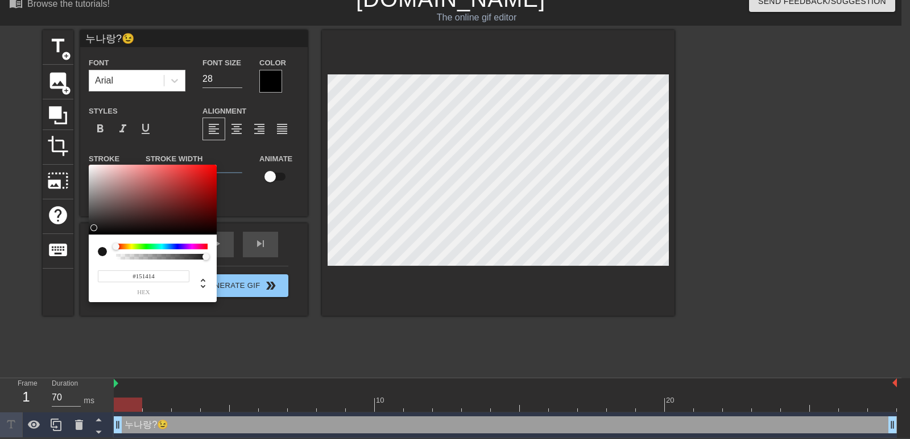
type input "#000000"
drag, startPoint x: 98, startPoint y: 225, endPoint x: 86, endPoint y: 239, distance: 18.9
click at [86, 239] on div "#000000 hex" at bounding box center [455, 219] width 910 height 439
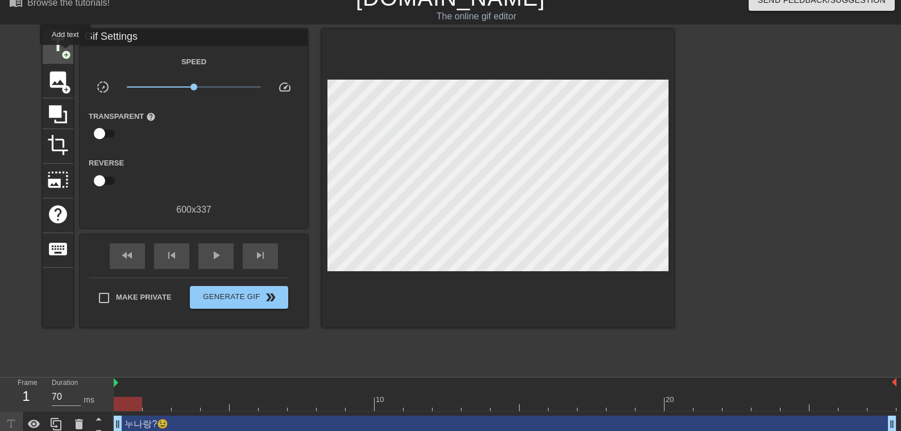
click at [65, 53] on span "add_circle" at bounding box center [66, 55] width 10 height 10
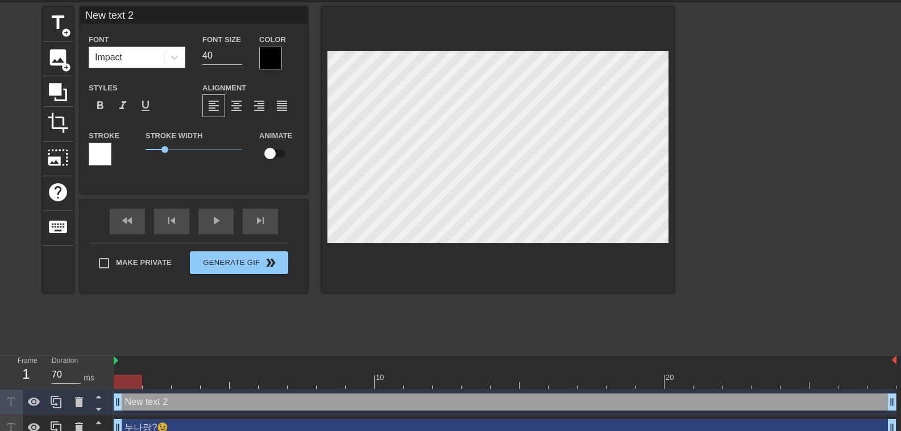
scroll to position [50, 0]
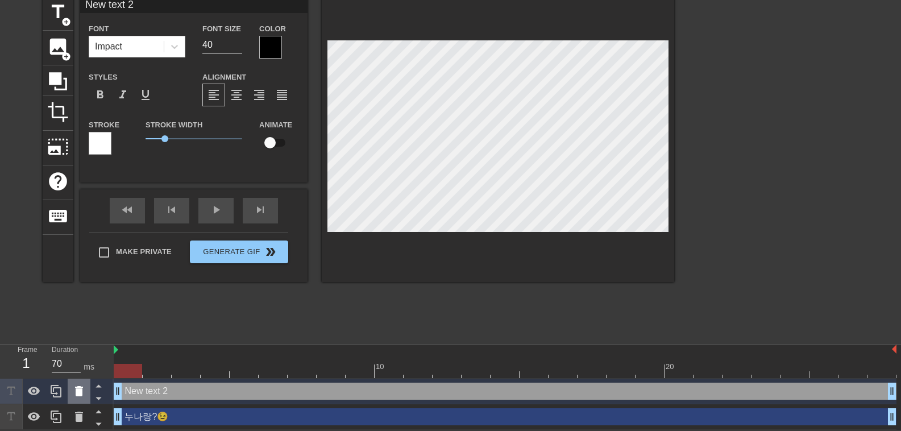
click at [74, 395] on icon at bounding box center [79, 391] width 14 height 14
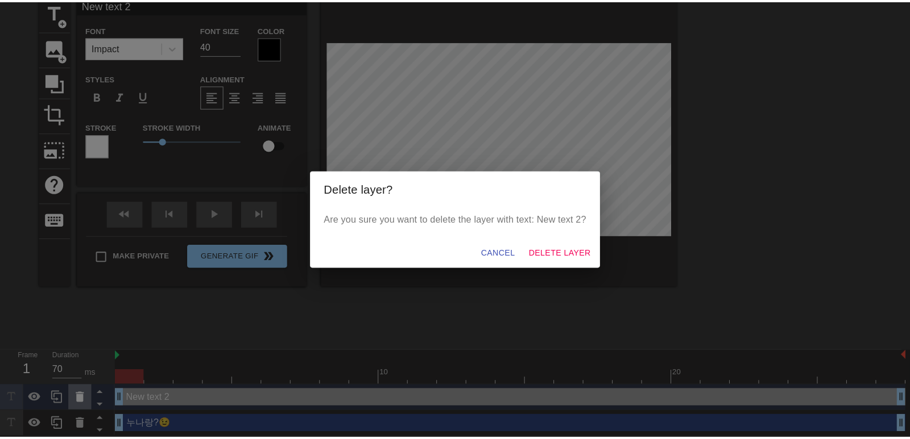
scroll to position [41, 0]
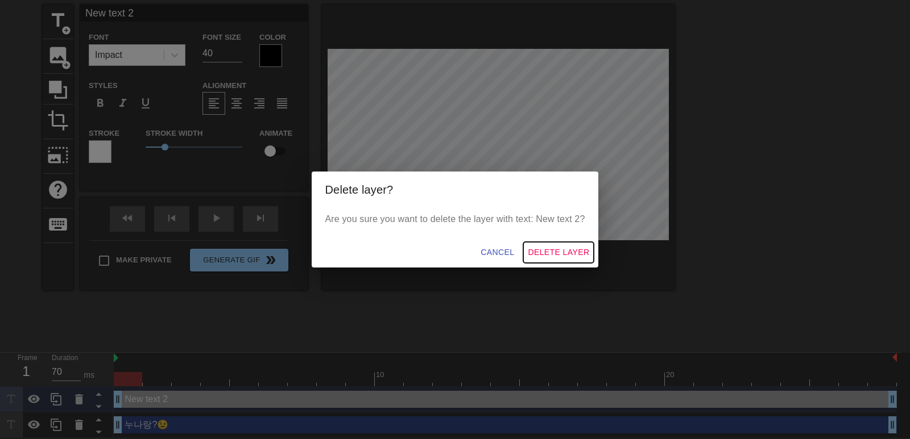
click at [539, 251] on span "Delete Layer" at bounding box center [558, 253] width 61 height 14
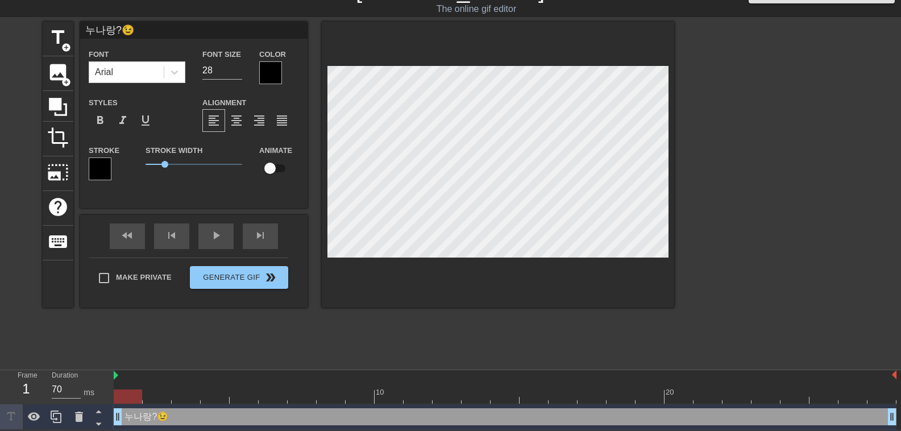
scroll to position [2, 3]
type input "누나랑?😉"
type textarea "누나랑 ?😉"
type input "누나랑ㅅ?😉"
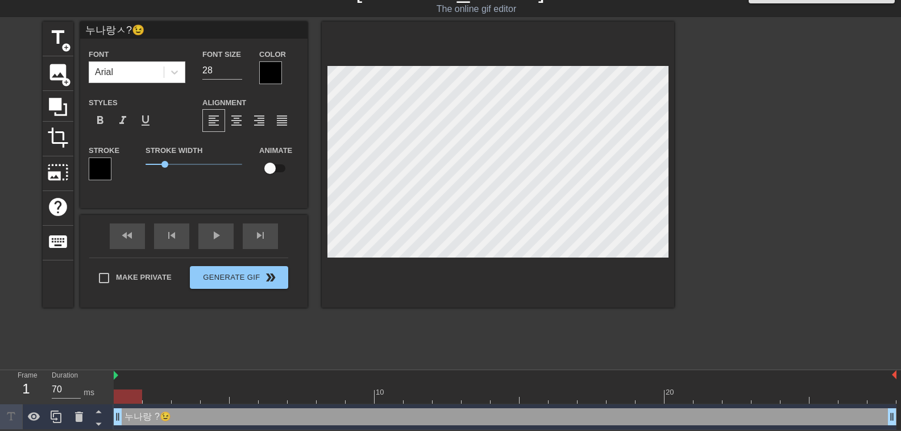
type textarea "누나랑 ㅅ?😉"
type input "[PERSON_NAME]?😉"
type textarea "누나랑 스?😉"
type input "누나랑슽?😉"
type textarea "누나랑 슽?😉"
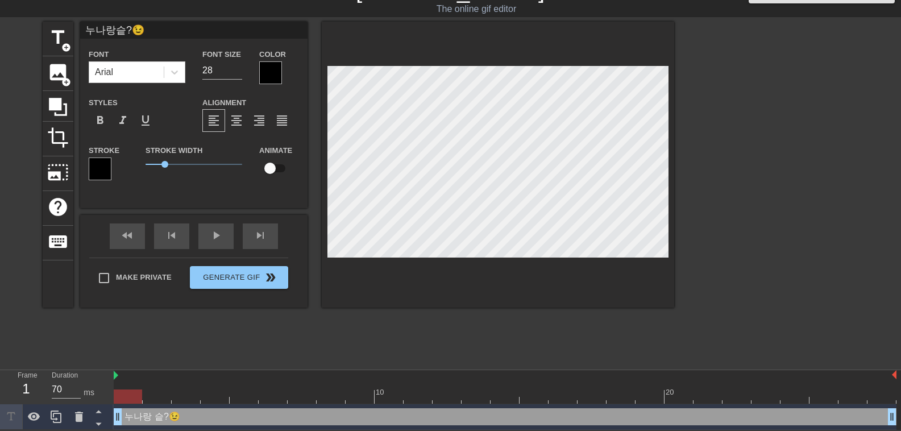
type input "[PERSON_NAME]?😉"
type textarea "누나랑 스토?😉"
type input "[PERSON_NAME]?😉"
type textarea "누나랑 스톨?😉"
type input "누나랑스토리?😉"
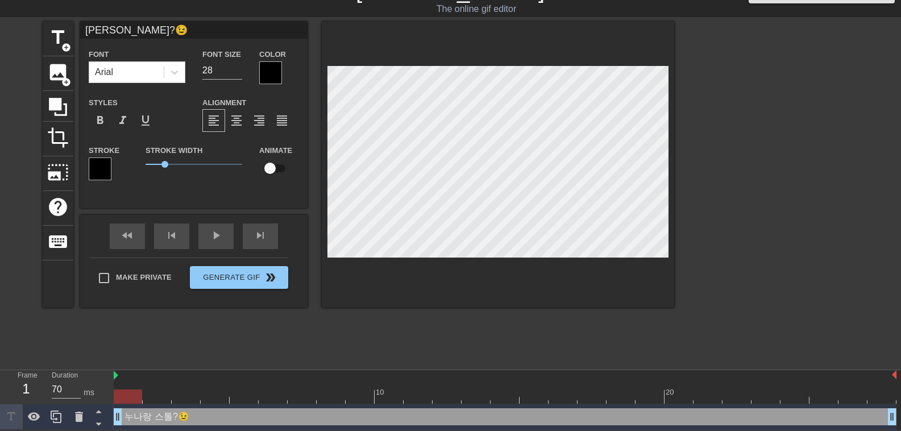
type textarea "누나랑 스토리?😉"
type input "누나랑스토맃?😉"
type textarea "누나랑 스토맃?😉"
type input "누나랑스토리채?😉"
type textarea "누나랑 스토리채?😉"
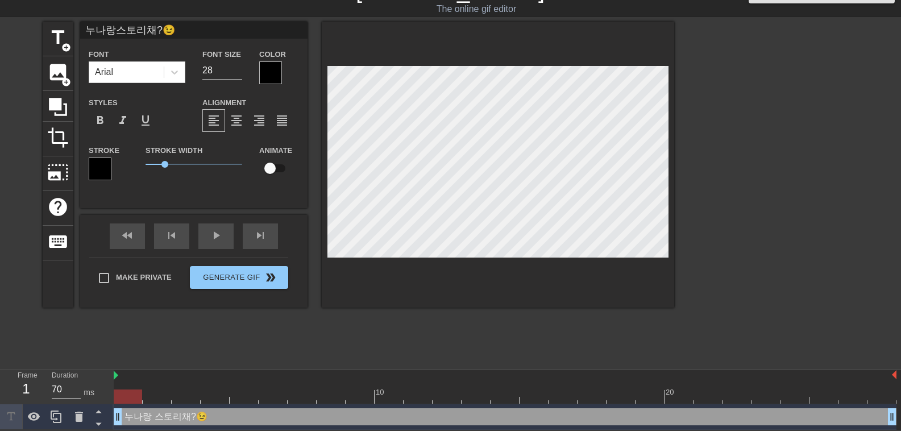
type input "누나랑스토리챗?😉"
type textarea "누나랑 스토리챗?😉"
type input "누나랑스토리챗 ?😉"
type textarea "누나랑 스토리챗 ?😉"
type input "누나랑스토리챗 ㅁ?😉"
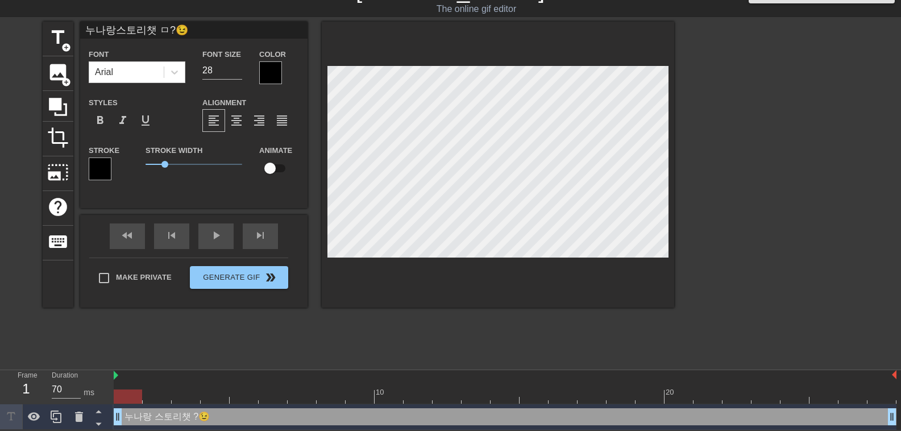
type textarea "누나랑 스토리챗 ㅁ ㅏ?😉"
type input "누나랑스토리챗 ㅁ ㅏㄴ?😉"
type textarea "누나랑 스토리챗 ㅁ ㅏㄴ?😉"
type input "누나랑스토리챗 ㅁ ㅏ?😉"
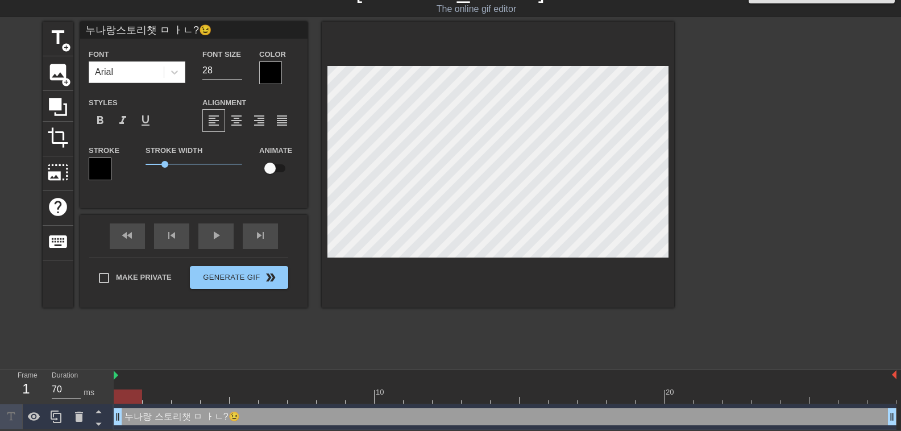
type textarea "누나랑 스토리챗 ㅁ ㅏ?😉"
type input "누나랑스토리챗 ㅁ ?😉"
type textarea "누나랑 스토리챗 ㅁ ?😉"
type input "누나랑스토리챗 ㅁ?😉"
type textarea "누나랑 스토리챗 ㅁ?😉"
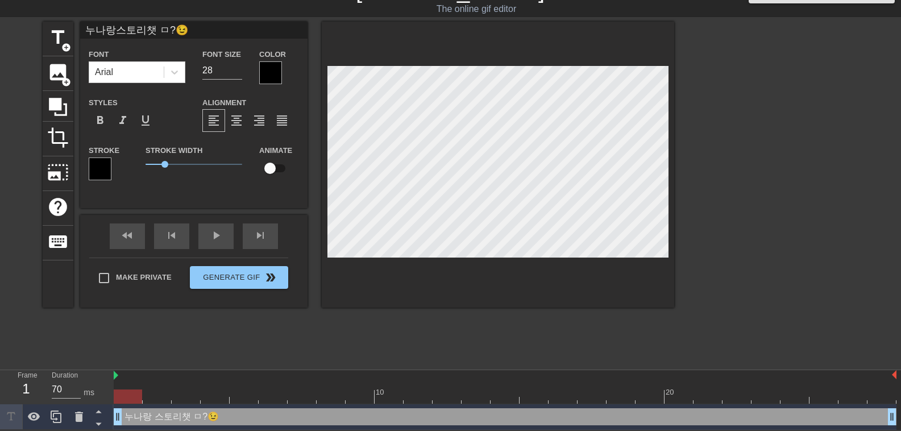
type input "누나랑스토리챗 ?😉"
type textarea "누나랑 스토리챗 ?😉"
type input "누나랑스토리챗 ㅁ?😉"
type textarea "누나랑 스토리챗 ㅁ?😉"
type input "누나랑스토리챗 마?😉"
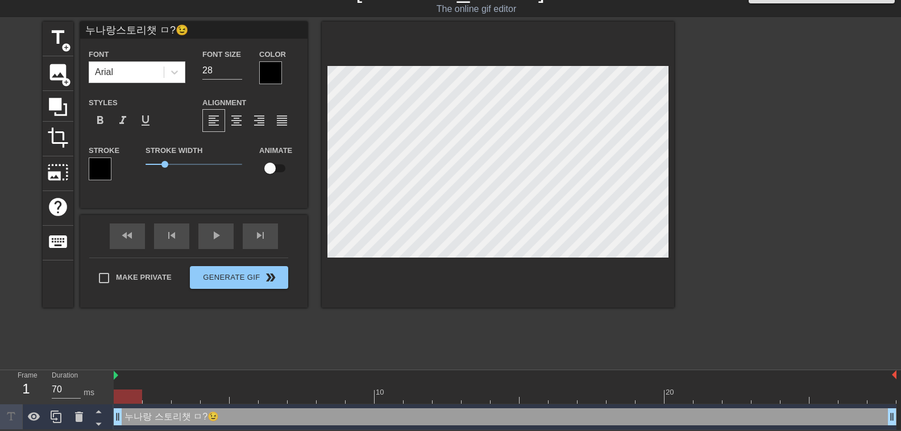
type textarea "누나랑 스토리챗 마?😉"
type input "누나랑스토리챗 만?😉"
type textarea "누나랑 스토리챗 만?😉"
type input "누나랑스토리챗 만ㄷ?😉"
type textarea "누나랑 스토리챗 만ㄷ?😉"
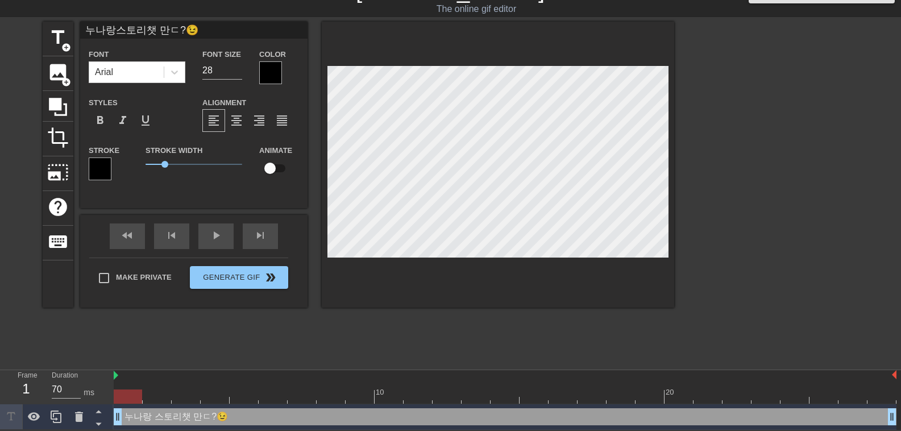
type input "누나랑스토리챗 만드?😉"
type textarea "누나랑 스토리챗 만드?😉"
type input "누나랑스토리챗 만들?😉"
type textarea "누나랑 스토리챗 만들?😉"
type input "누나랑스토리챗 만들ㄹ?😉"
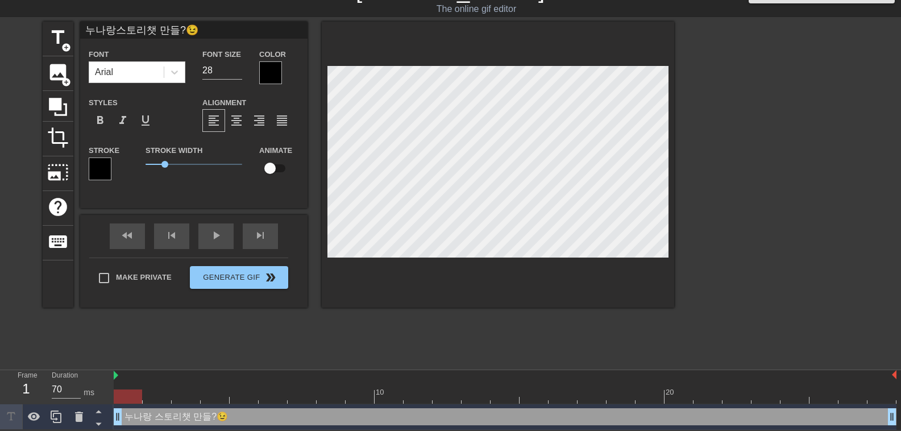
type textarea "누나랑 스토리챗 만들ㄹ?😉"
type input "누나랑스토리챗 만들래?😉"
type textarea "누나랑 스토리챗 만들래?😉"
click at [263, 74] on div at bounding box center [270, 72] width 23 height 23
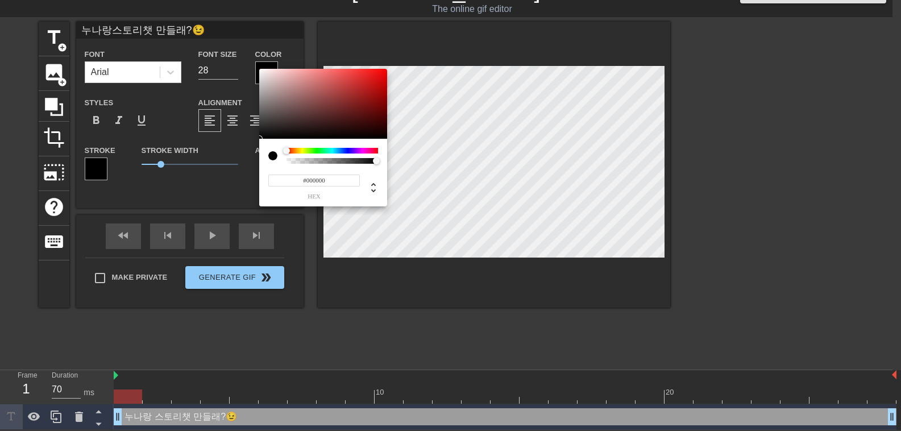
scroll to position [16, 0]
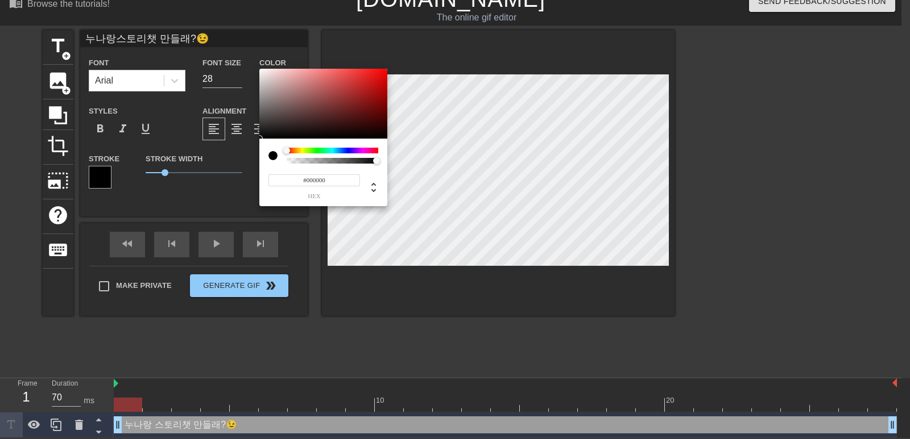
type input "누나랑스토리챗 만들래?😉"
type input "#CDC0C0"
drag, startPoint x: 262, startPoint y: 78, endPoint x: 269, endPoint y: 156, distance: 78.2
click at [269, 156] on div "#000000 hex" at bounding box center [323, 138] width 128 height 138
click at [271, 159] on div at bounding box center [272, 155] width 9 height 9
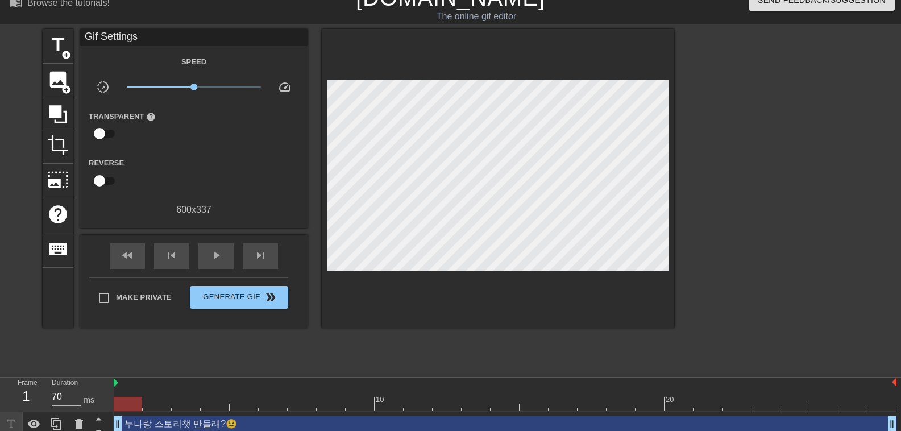
click at [207, 124] on div "Transparent help" at bounding box center [193, 127] width 227 height 36
click at [66, 49] on span "title" at bounding box center [58, 45] width 22 height 22
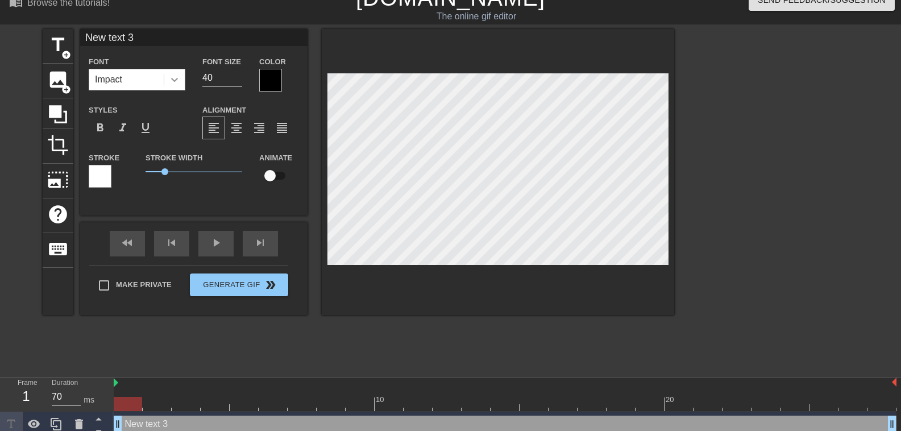
click at [174, 80] on icon at bounding box center [174, 80] width 7 height 4
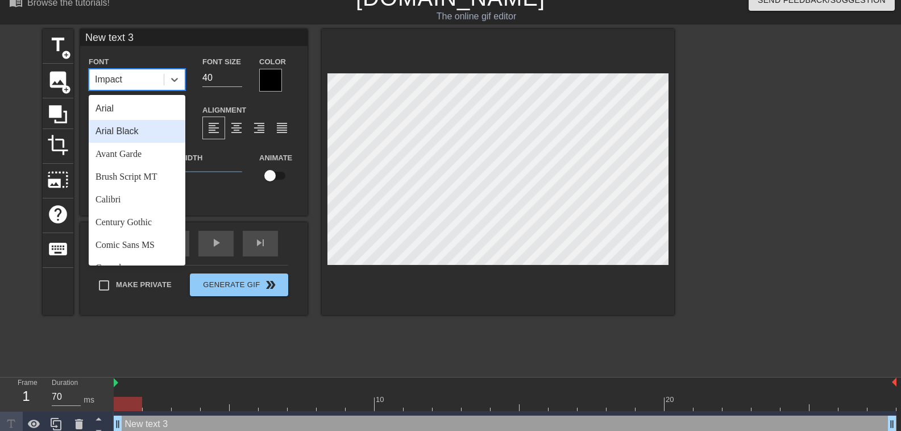
click at [157, 126] on div "Arial Black" at bounding box center [137, 131] width 97 height 23
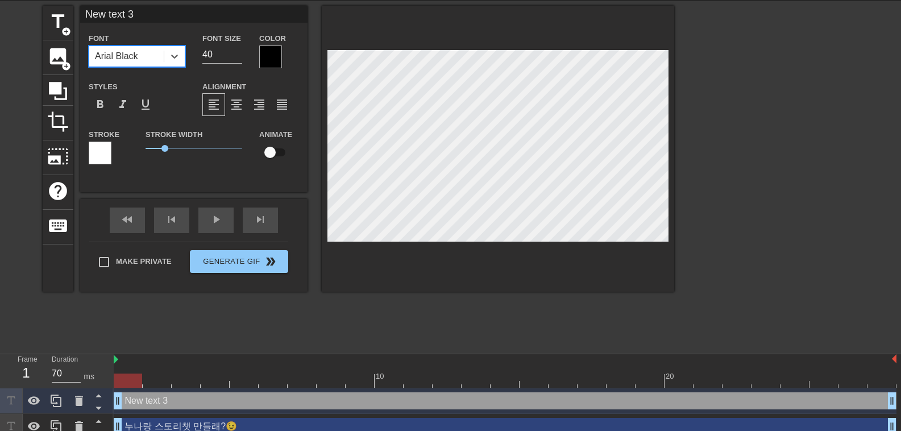
scroll to position [50, 0]
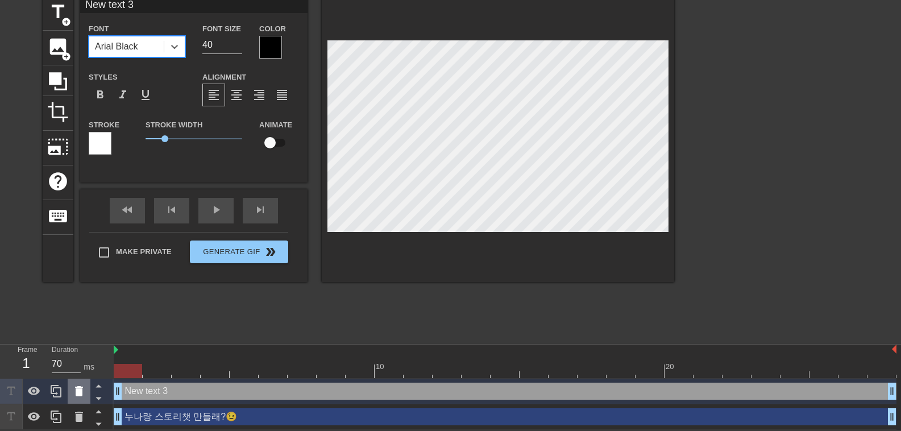
click at [77, 397] on div at bounding box center [79, 391] width 23 height 25
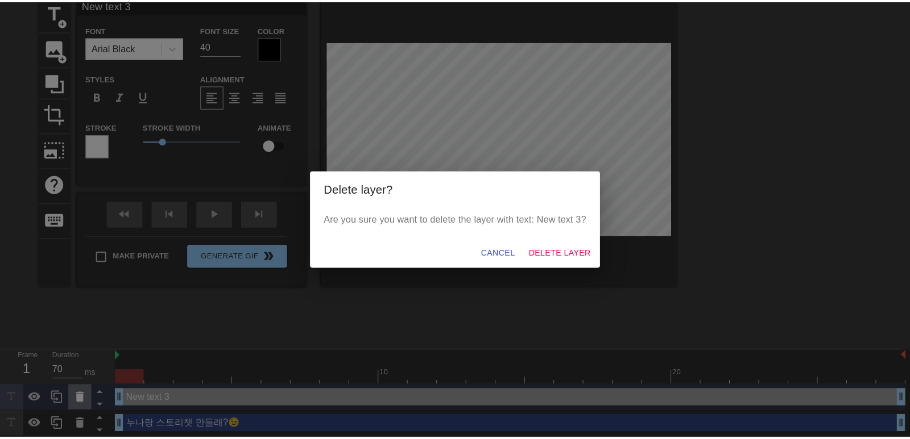
scroll to position [41, 0]
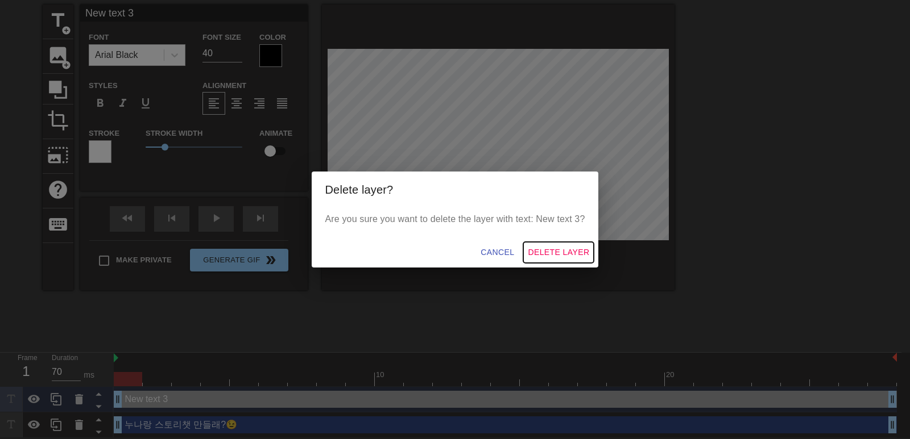
click at [545, 254] on span "Delete Layer" at bounding box center [558, 253] width 61 height 14
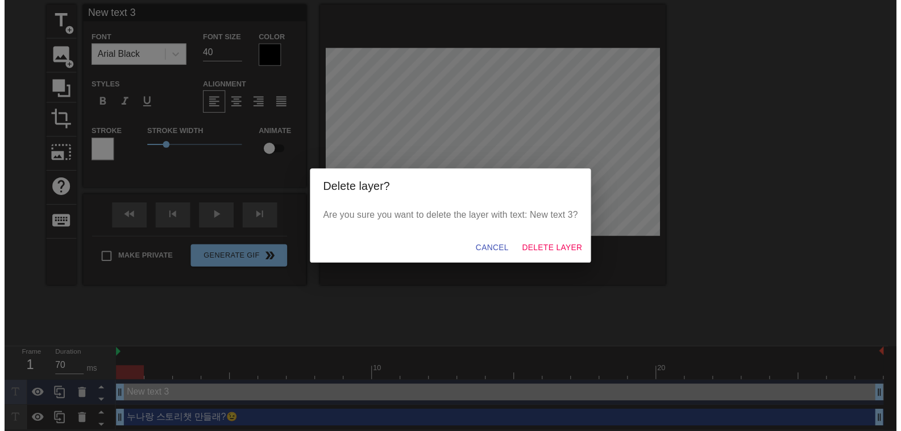
scroll to position [24, 0]
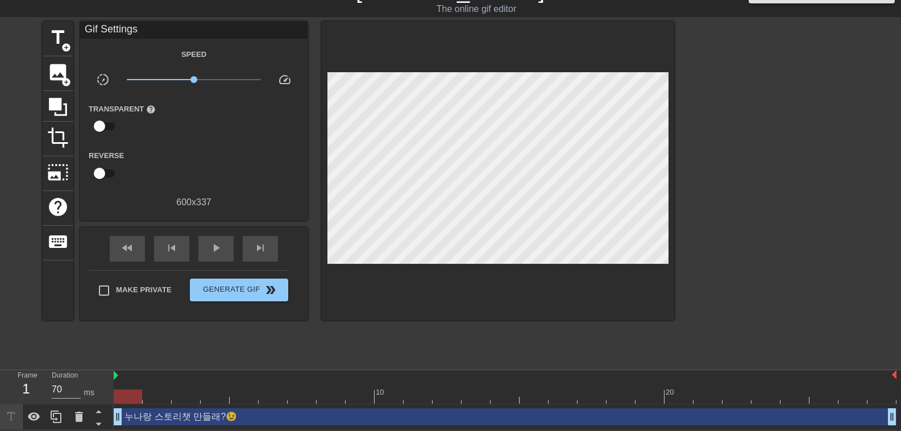
click at [10, 419] on icon at bounding box center [11, 416] width 13 height 13
click at [143, 418] on div "누나랑 스토리챗 만들래?😉 drag_handle drag_handle" at bounding box center [505, 416] width 783 height 17
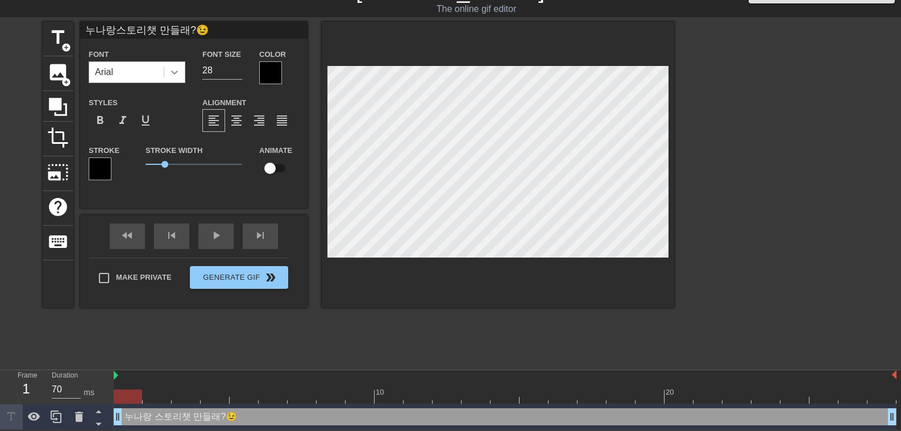
click at [176, 69] on icon at bounding box center [174, 72] width 11 height 11
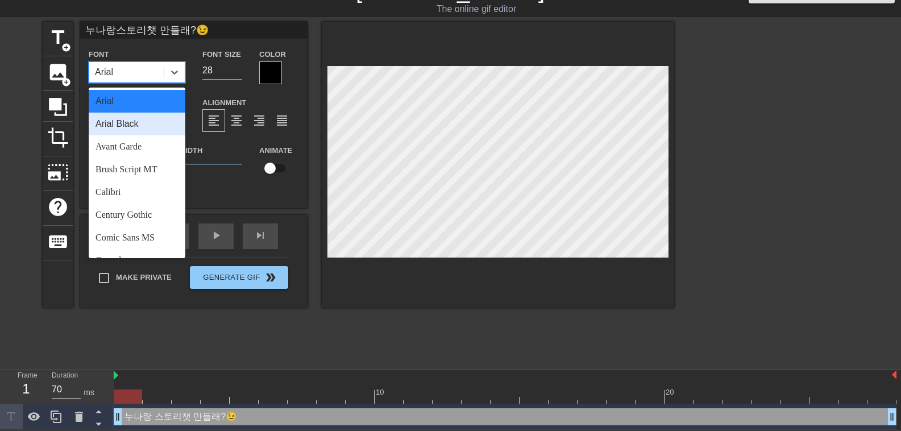
click at [157, 128] on div "Arial Black" at bounding box center [137, 124] width 97 height 23
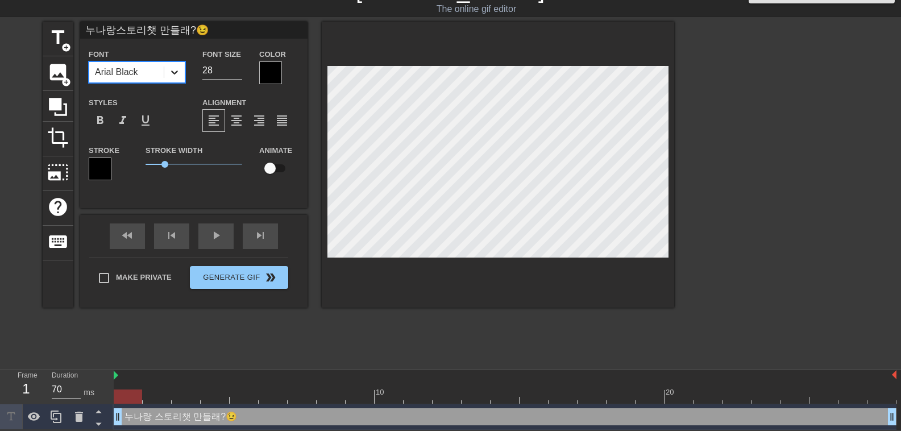
click at [175, 76] on icon at bounding box center [174, 72] width 11 height 11
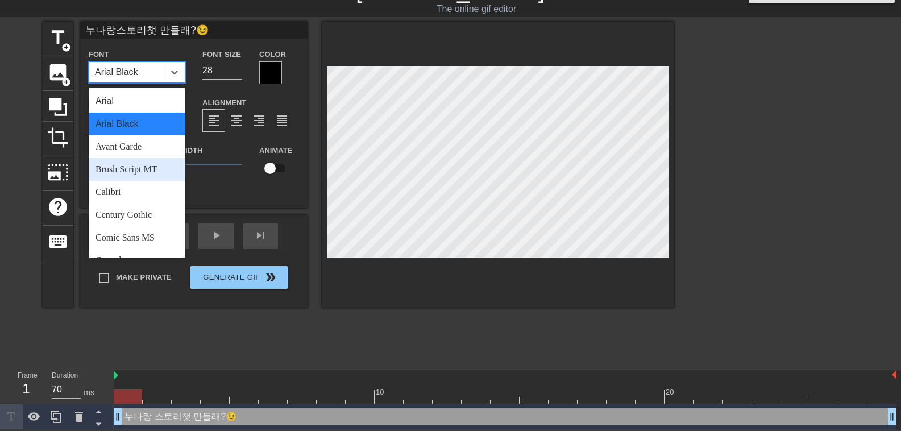
click at [144, 161] on div "Brush Script MT" at bounding box center [137, 169] width 97 height 23
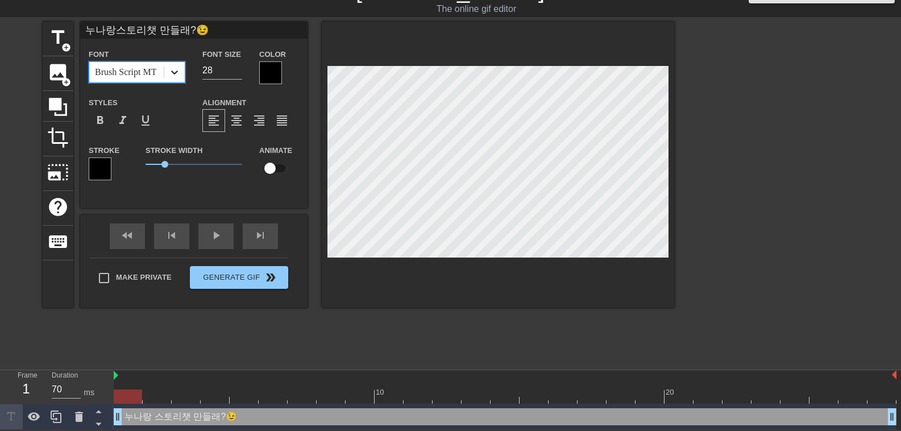
click at [179, 72] on icon at bounding box center [174, 72] width 11 height 11
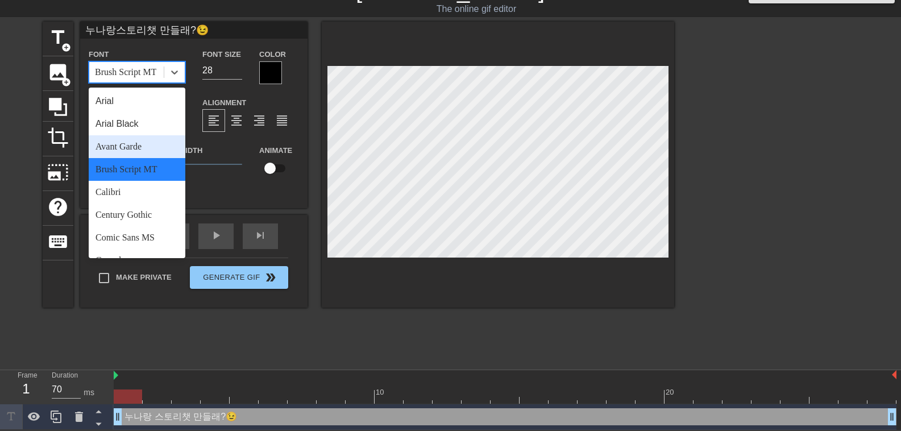
click at [144, 151] on div "Avant Garde" at bounding box center [137, 146] width 97 height 23
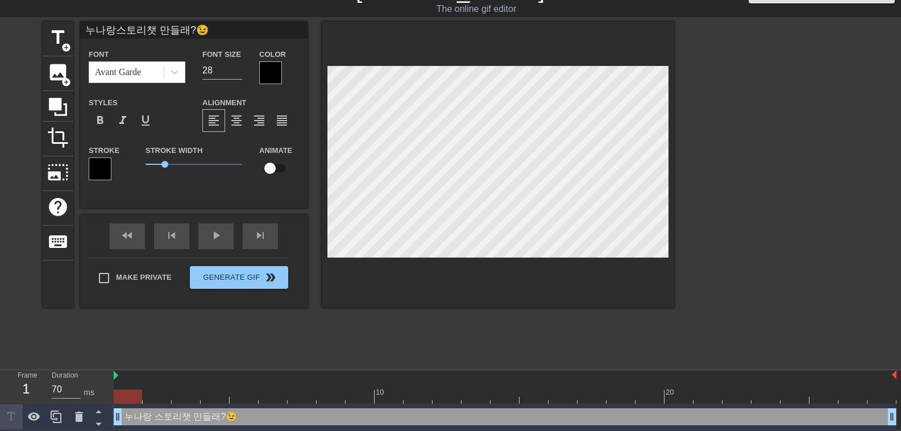
click at [172, 83] on div "Font Avant Garde Font Size 28 Color Styles format_bold format_italic format_und…" at bounding box center [194, 118] width 210 height 143
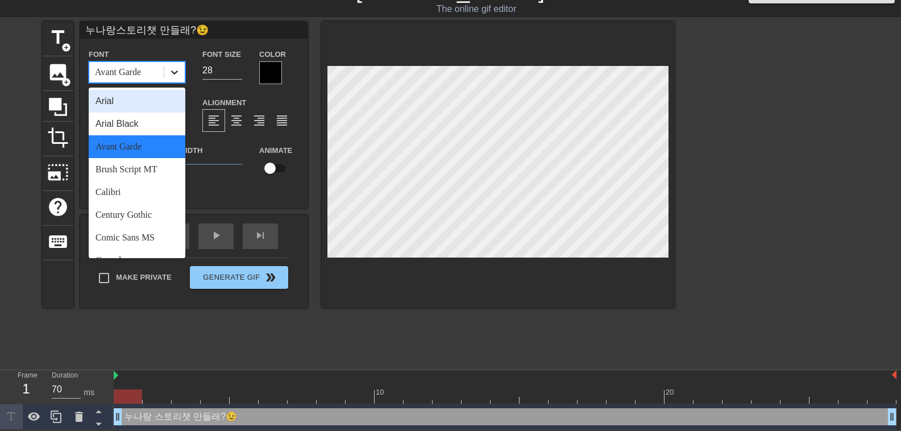
click at [175, 75] on icon at bounding box center [174, 72] width 11 height 11
click at [139, 212] on div "Century Gothic" at bounding box center [137, 215] width 97 height 23
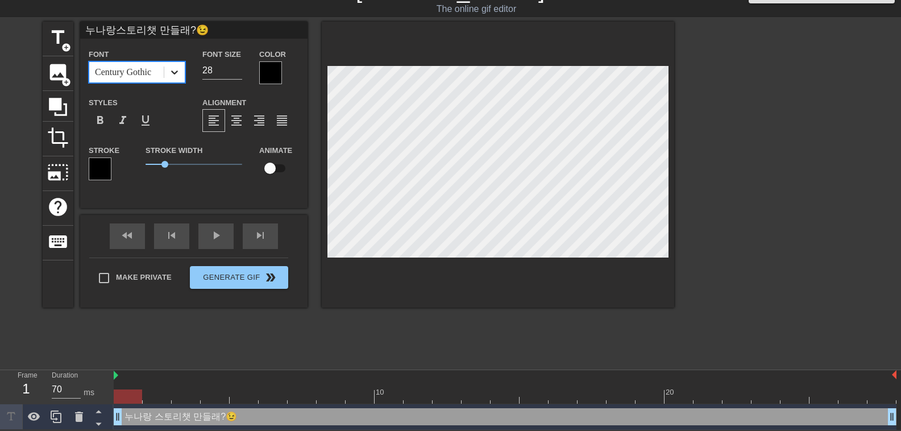
click at [177, 70] on icon at bounding box center [174, 72] width 7 height 4
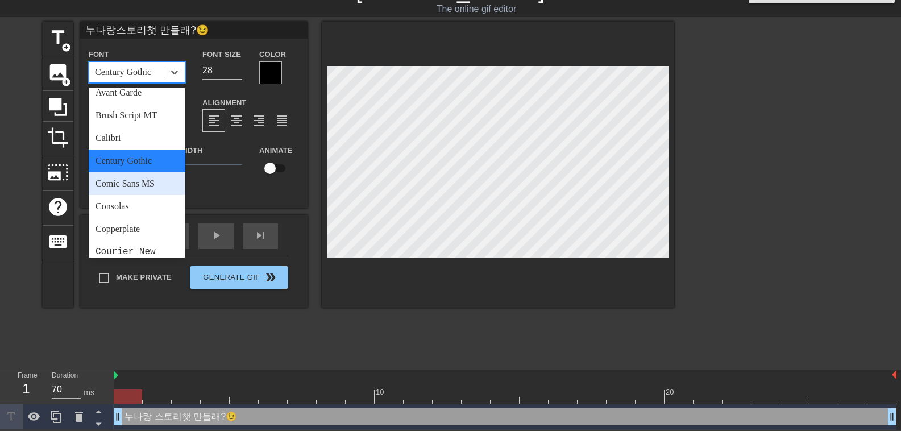
scroll to position [114, 0]
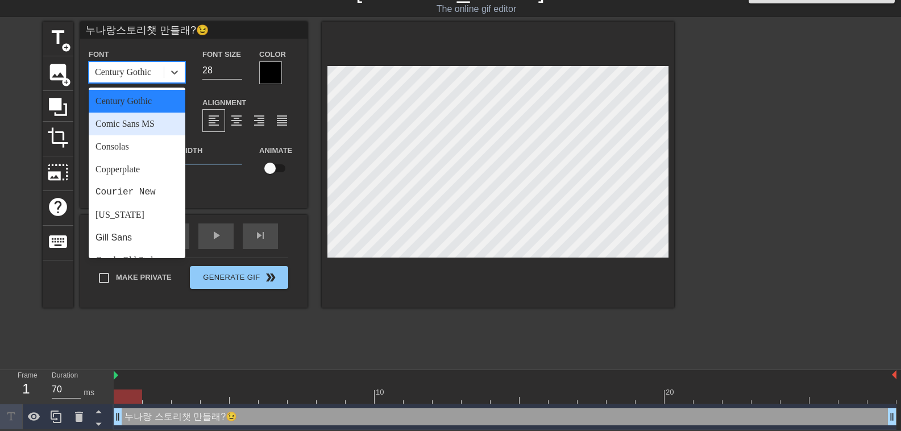
click at [142, 121] on div "Comic Sans MS" at bounding box center [137, 124] width 97 height 23
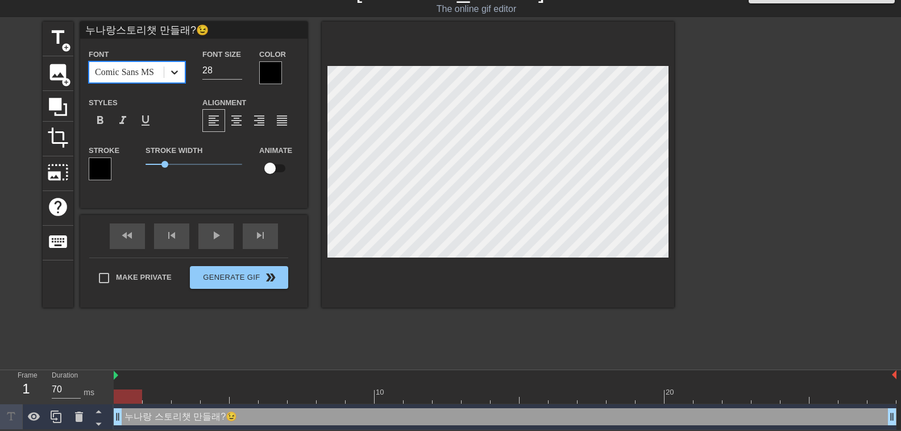
click at [171, 73] on icon at bounding box center [174, 72] width 11 height 11
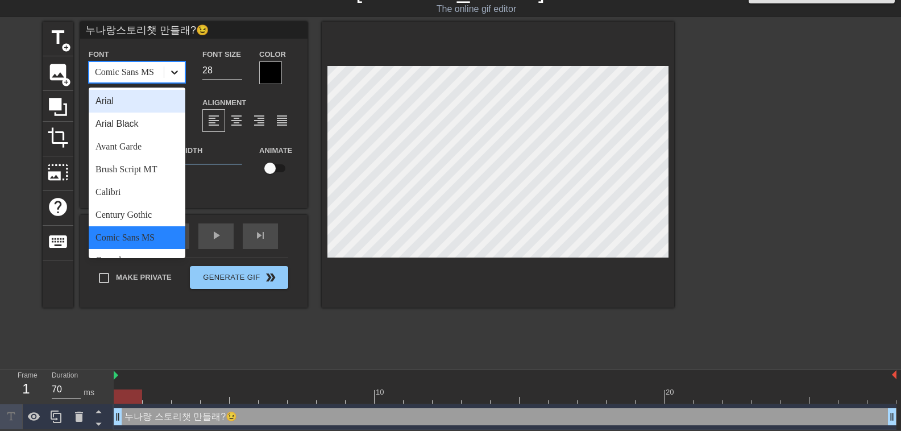
click at [171, 73] on icon at bounding box center [174, 72] width 11 height 11
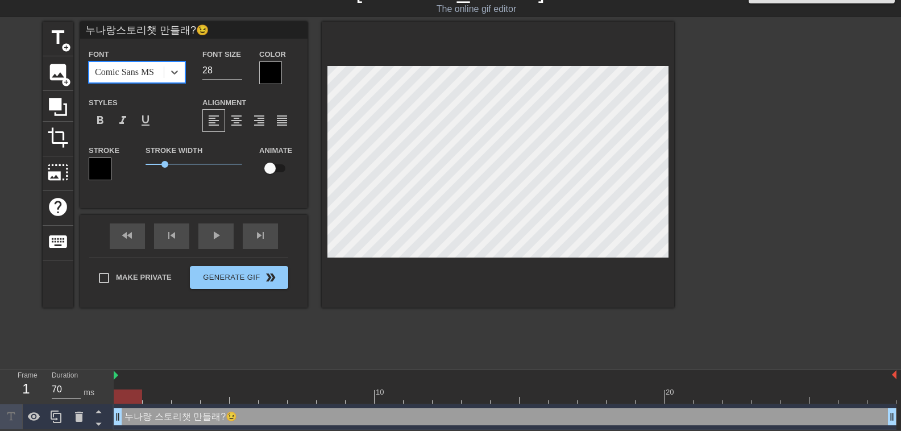
click at [267, 72] on div at bounding box center [270, 72] width 23 height 23
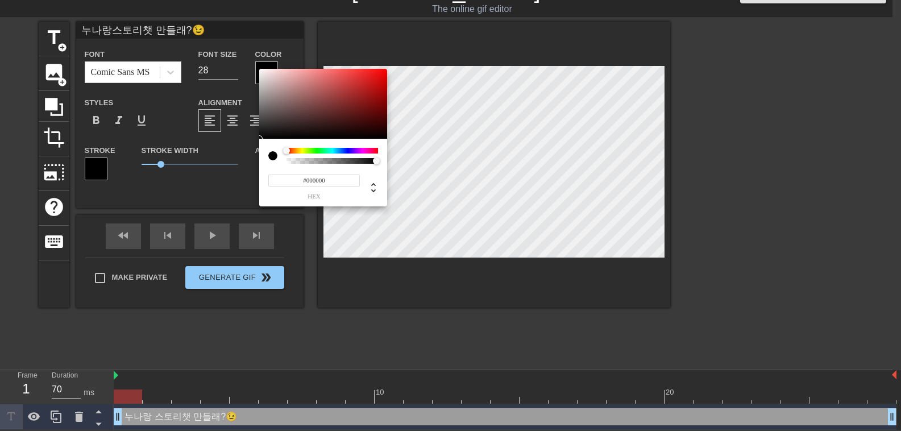
scroll to position [16, 0]
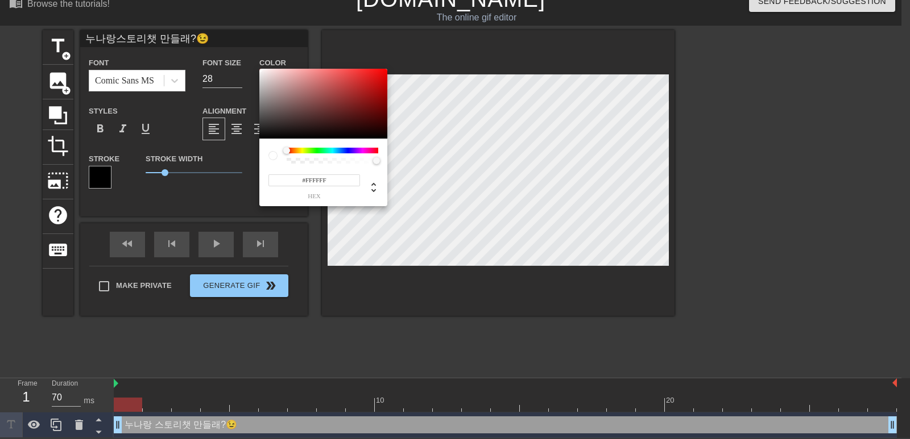
drag, startPoint x: 273, startPoint y: 77, endPoint x: 235, endPoint y: 64, distance: 40.6
click at [235, 64] on div "#FFFFFF hex" at bounding box center [455, 219] width 910 height 439
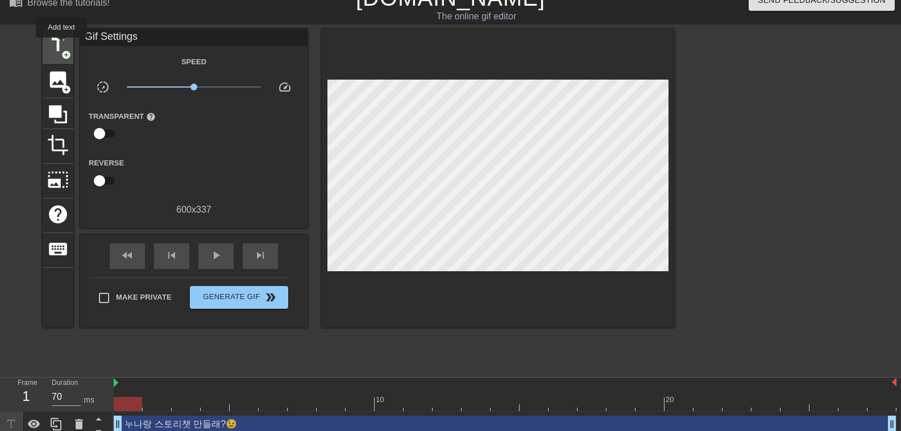
click at [61, 45] on span "title" at bounding box center [58, 45] width 22 height 22
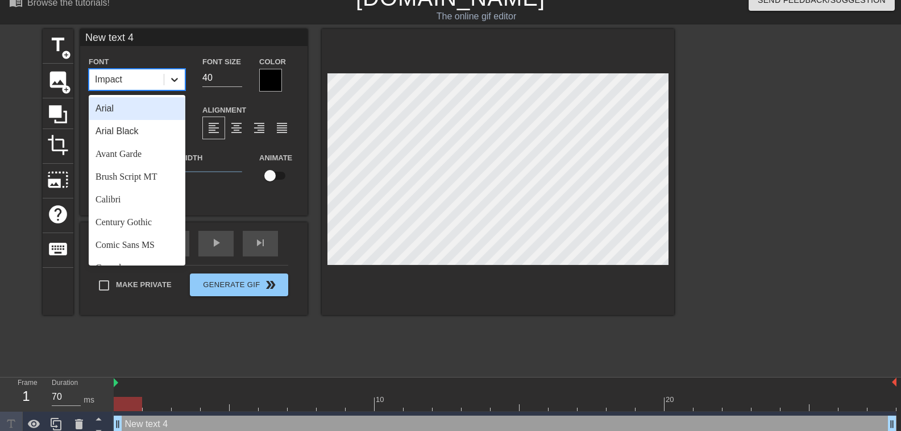
click at [166, 72] on div at bounding box center [174, 79] width 20 height 20
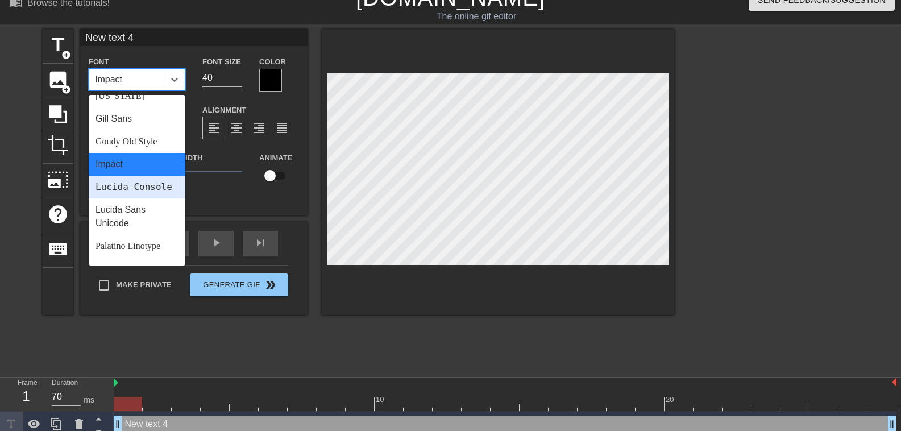
scroll to position [236, 0]
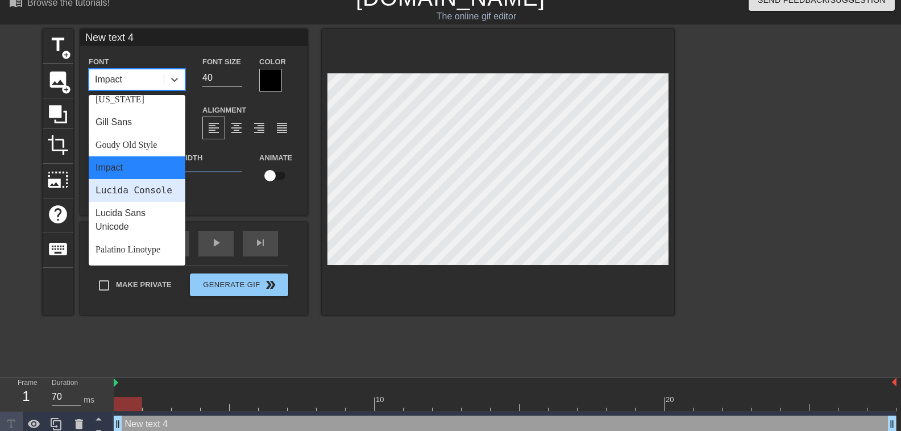
click at [135, 189] on div "Lucida Console" at bounding box center [137, 190] width 97 height 23
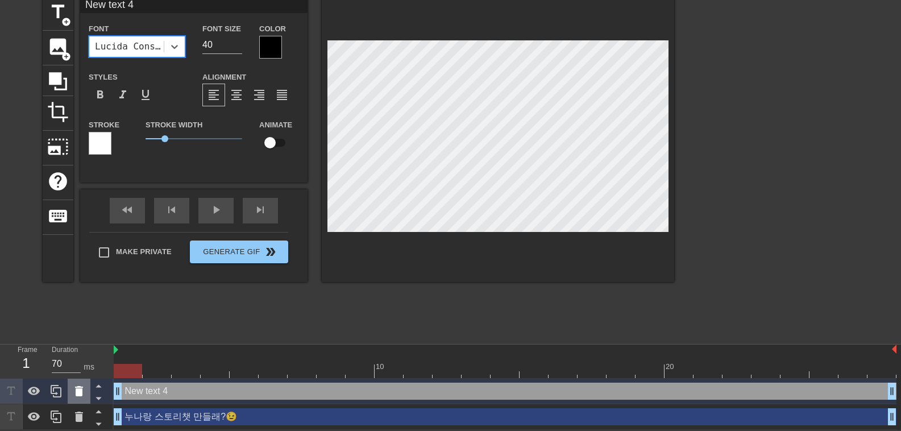
click at [78, 393] on icon at bounding box center [79, 391] width 8 height 10
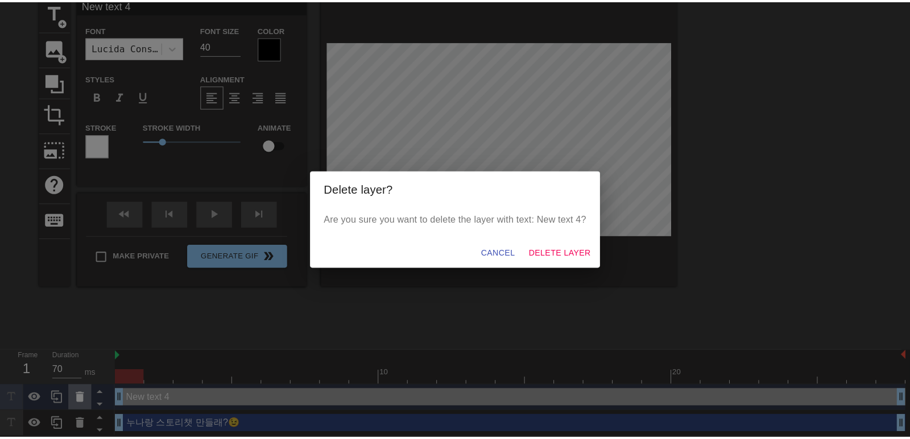
scroll to position [41, 0]
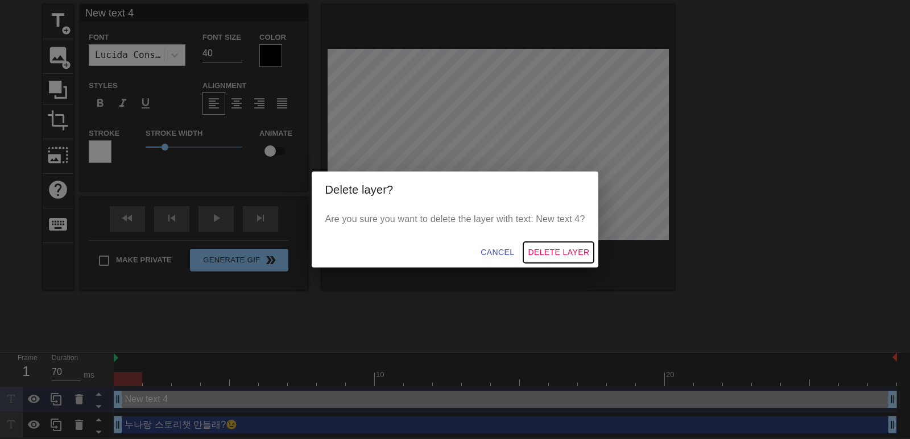
click at [542, 252] on span "Delete Layer" at bounding box center [558, 253] width 61 height 14
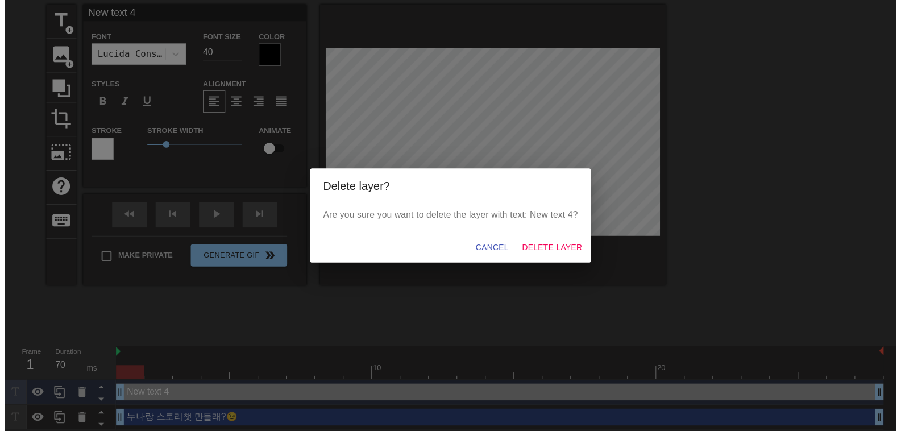
scroll to position [24, 0]
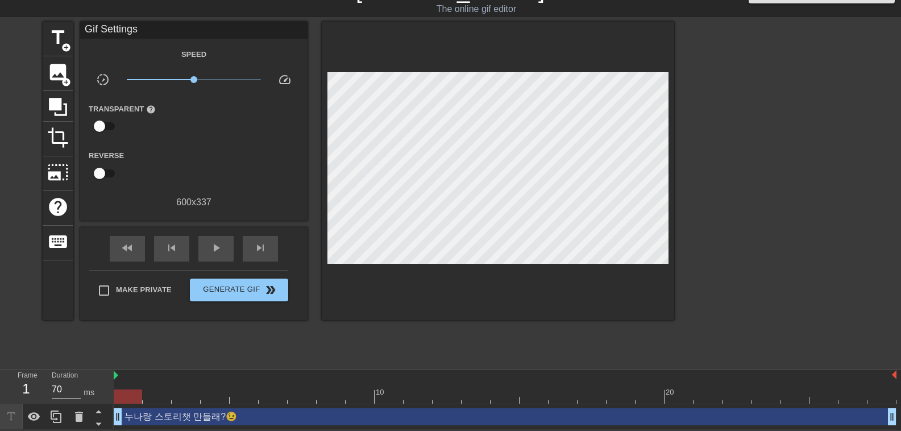
click at [246, 417] on div "누나랑 스토리챗 만들래?😉 drag_handle drag_handle" at bounding box center [505, 416] width 783 height 17
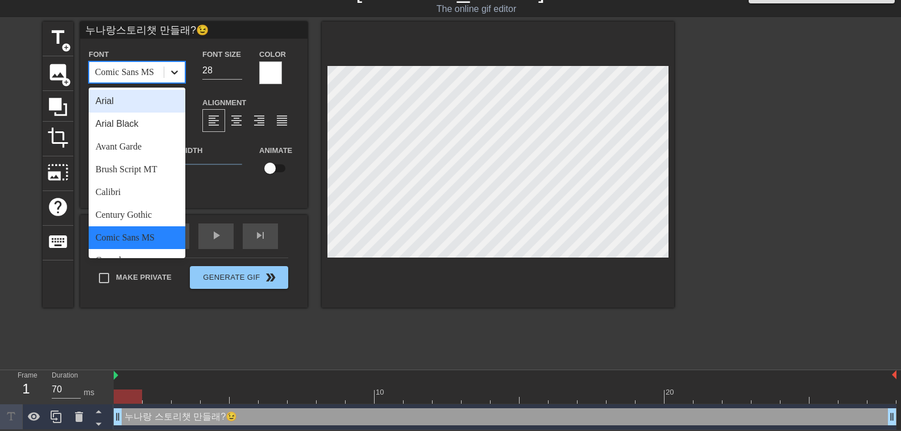
click at [180, 73] on icon at bounding box center [174, 72] width 11 height 11
click at [146, 206] on div "Century Gothic" at bounding box center [137, 215] width 97 height 23
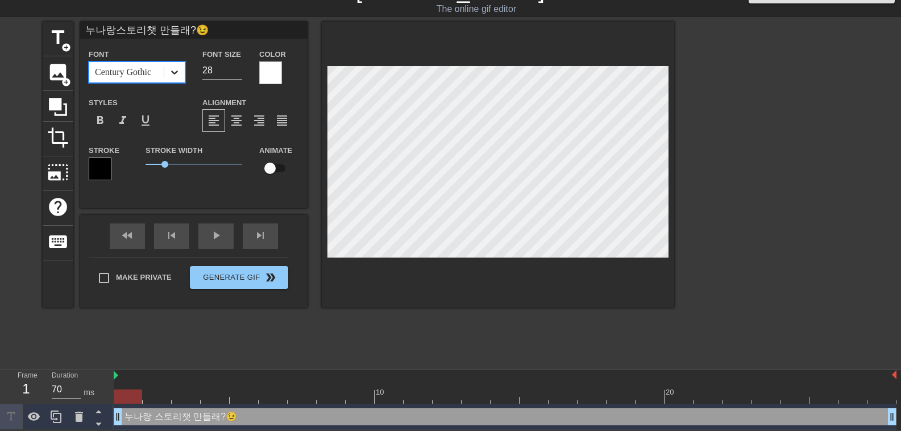
click at [173, 74] on icon at bounding box center [174, 72] width 11 height 11
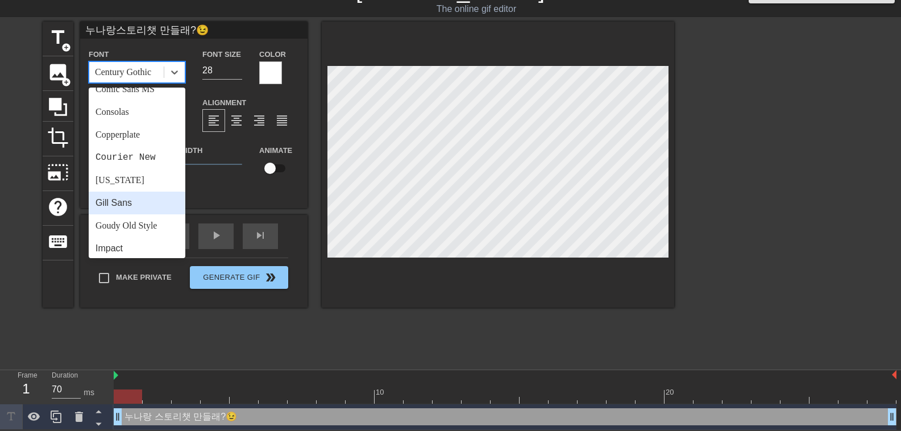
scroll to position [171, 0]
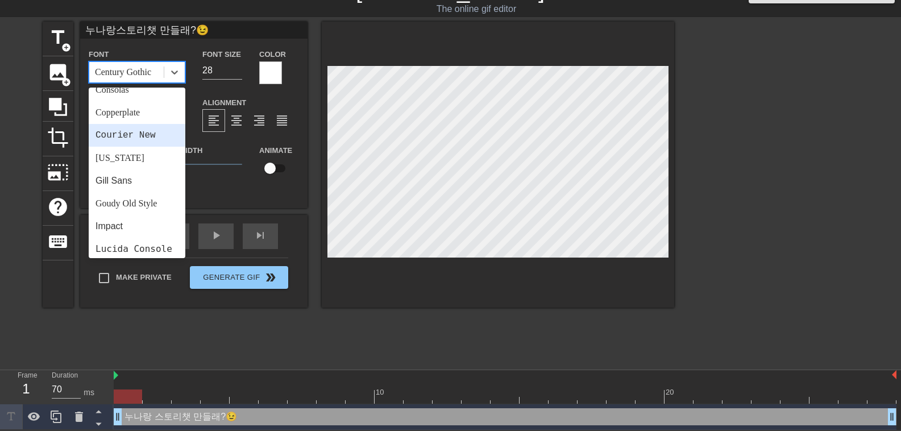
click at [140, 135] on div "Courier New" at bounding box center [137, 135] width 97 height 23
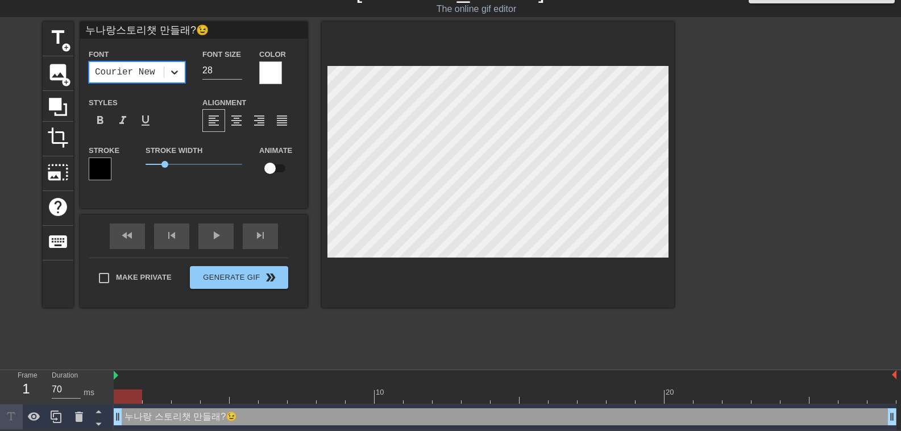
click at [175, 67] on icon at bounding box center [174, 72] width 11 height 11
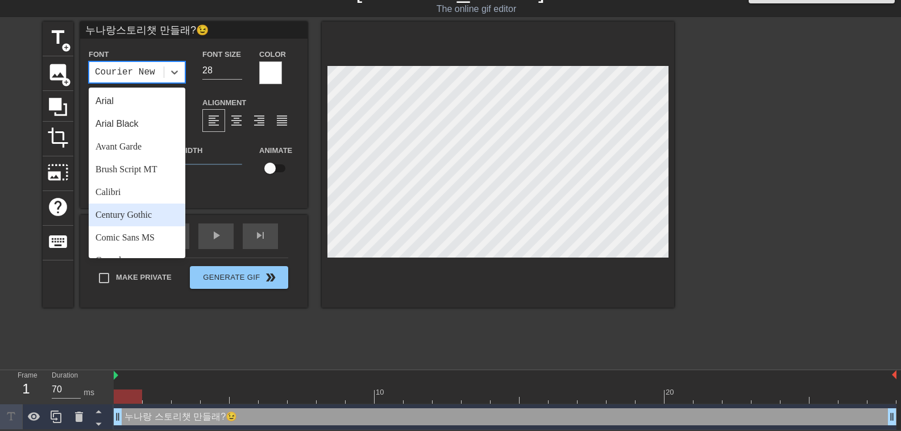
scroll to position [57, 0]
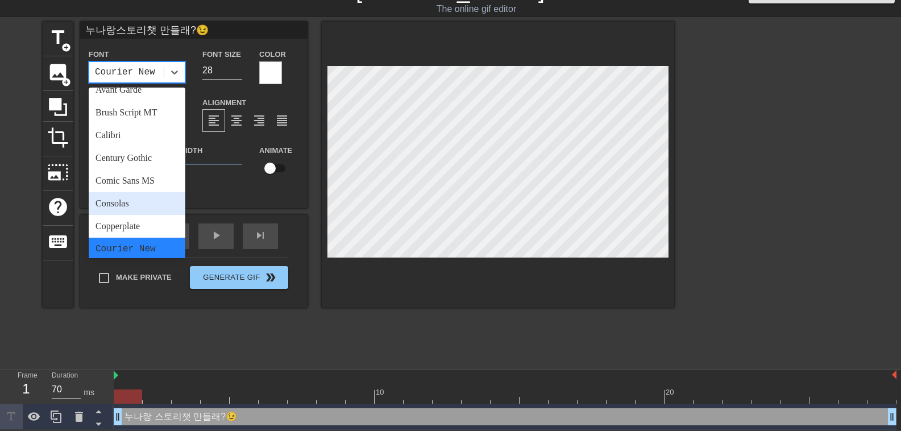
click at [131, 209] on div "Consolas" at bounding box center [137, 203] width 97 height 23
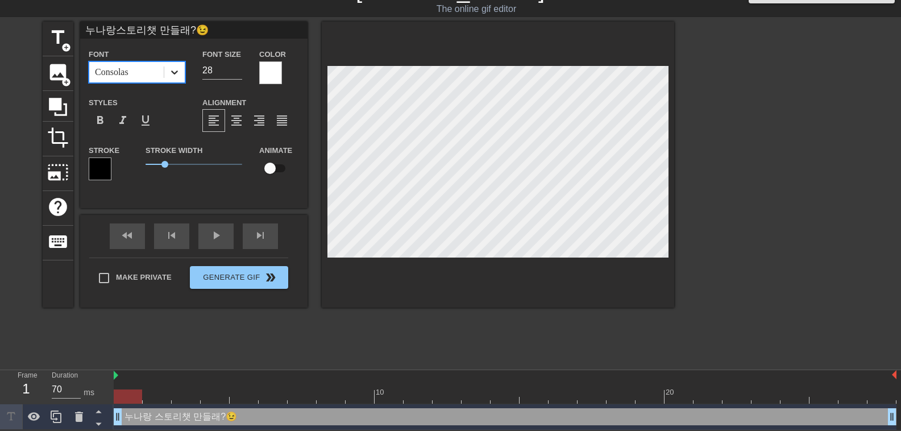
click at [169, 76] on icon at bounding box center [174, 72] width 11 height 11
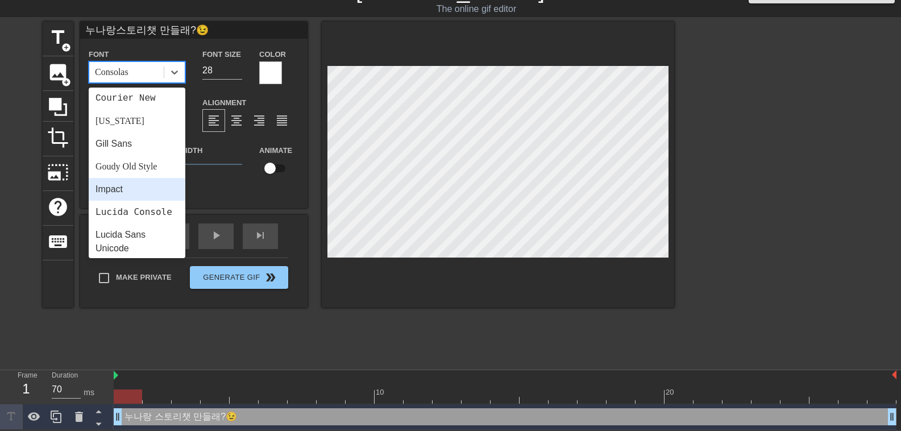
scroll to position [227, 0]
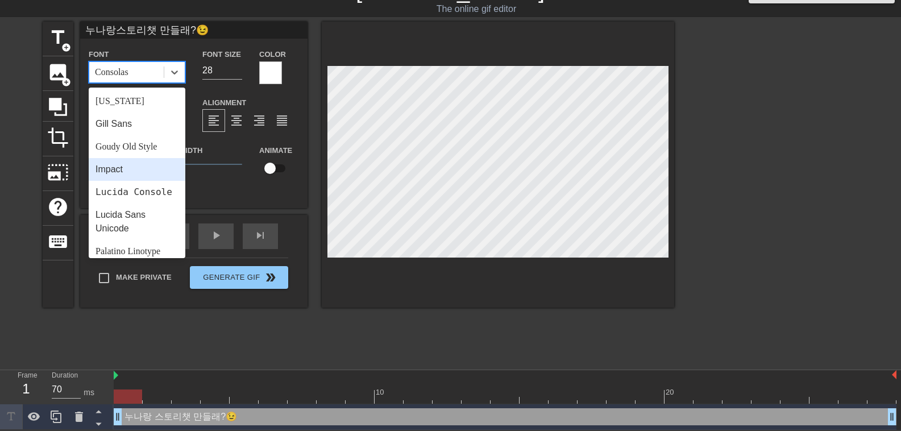
click at [129, 172] on div "Impact" at bounding box center [137, 169] width 97 height 23
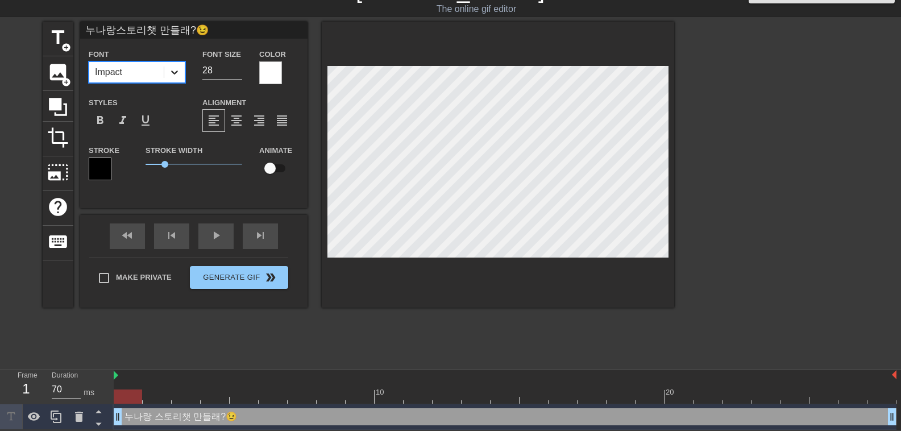
click at [171, 78] on div at bounding box center [174, 72] width 20 height 20
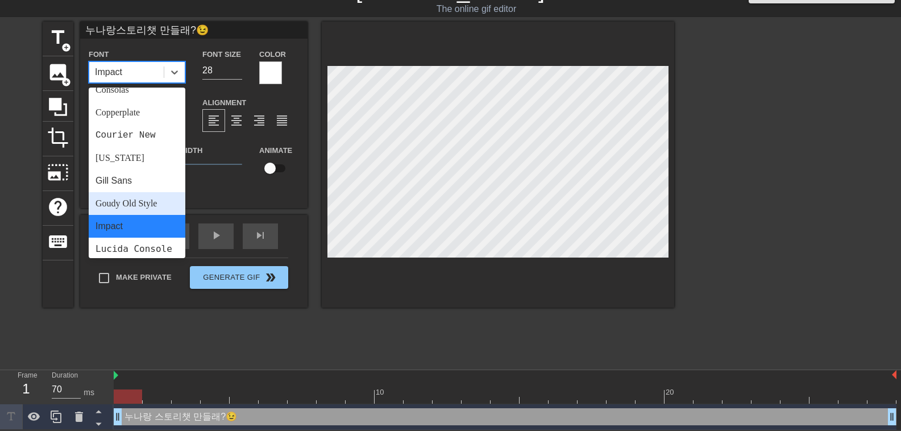
scroll to position [284, 0]
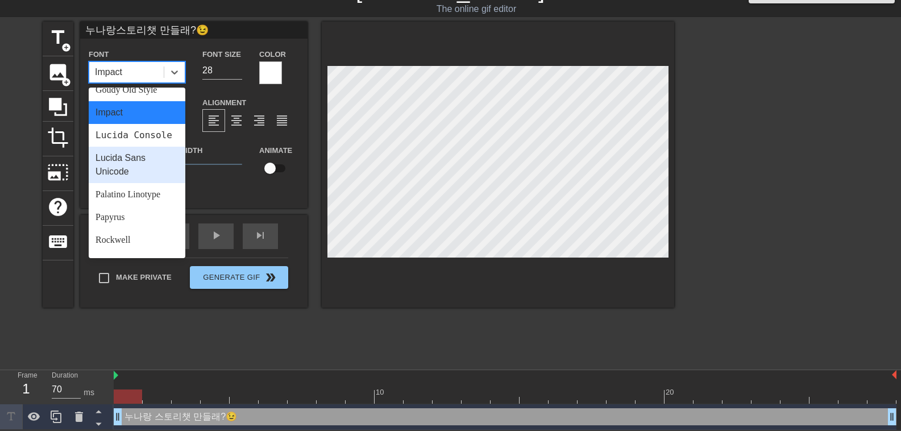
click at [134, 183] on div "Lucida Sans Unicode" at bounding box center [137, 165] width 97 height 36
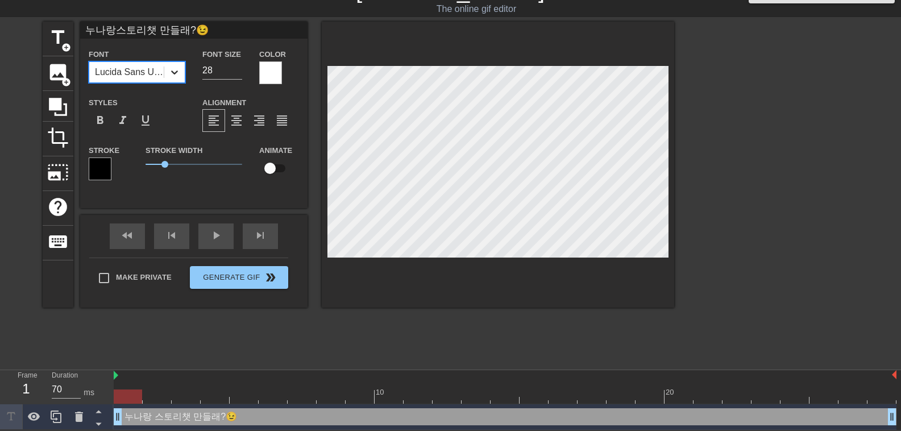
click at [168, 74] on div at bounding box center [174, 72] width 20 height 20
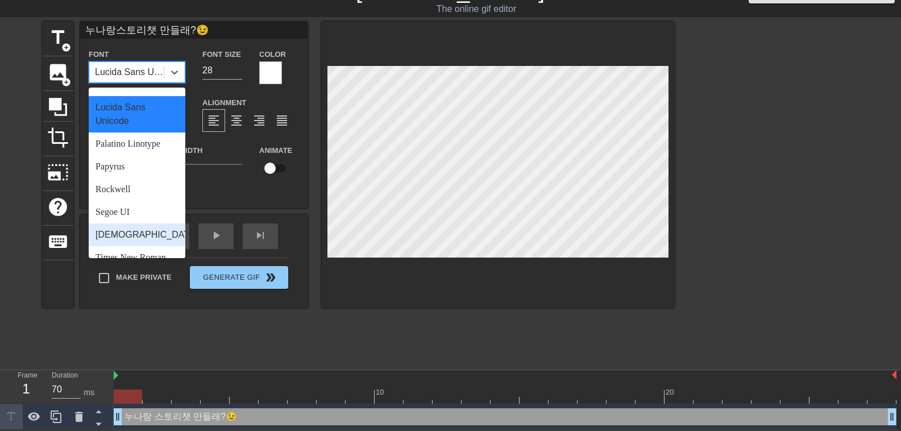
scroll to position [407, 0]
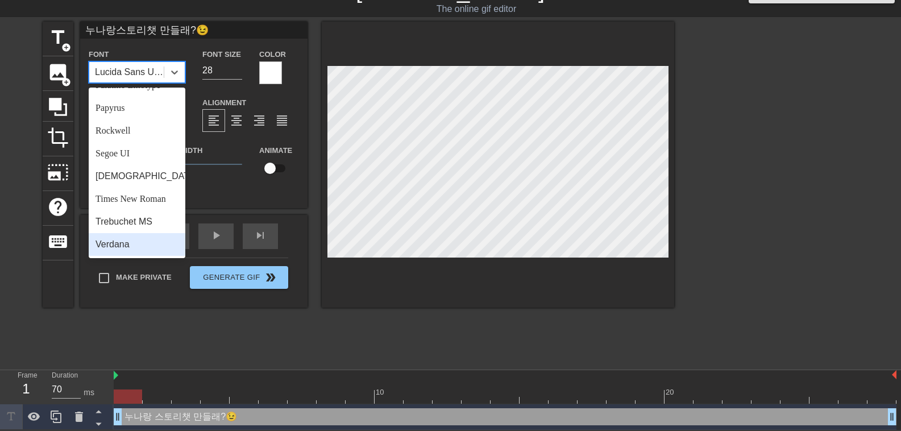
click at [134, 238] on div "Verdana" at bounding box center [137, 244] width 97 height 23
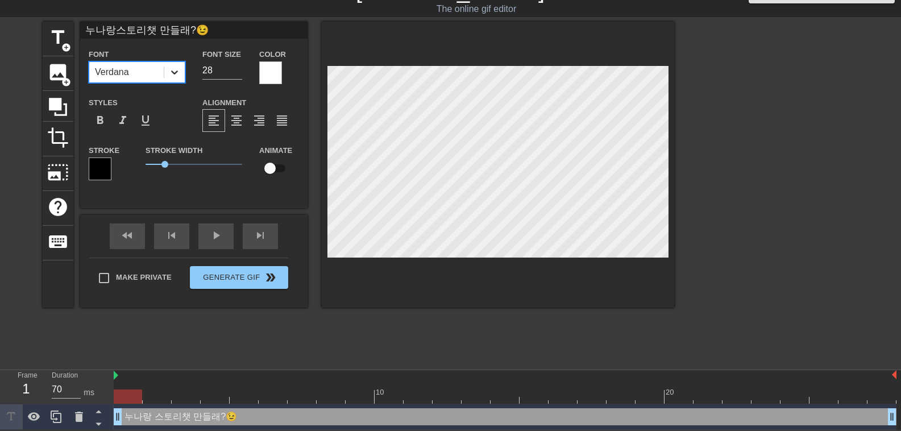
click at [167, 75] on div at bounding box center [174, 72] width 20 height 20
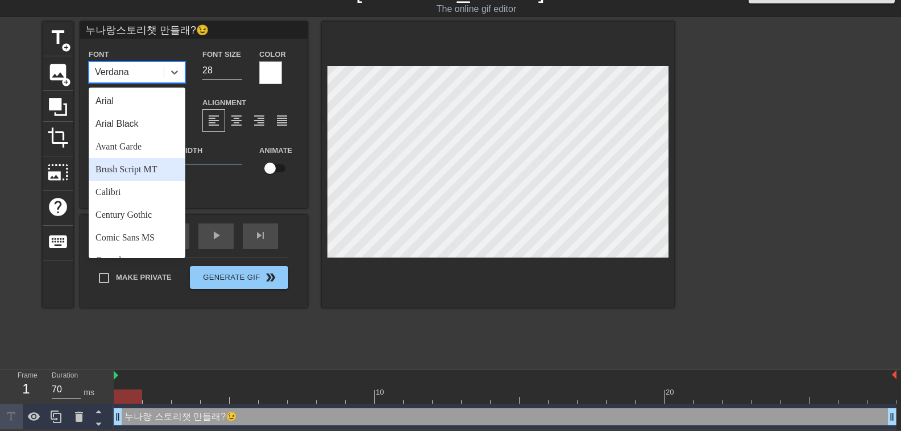
click at [149, 164] on div "Brush Script MT" at bounding box center [137, 169] width 97 height 23
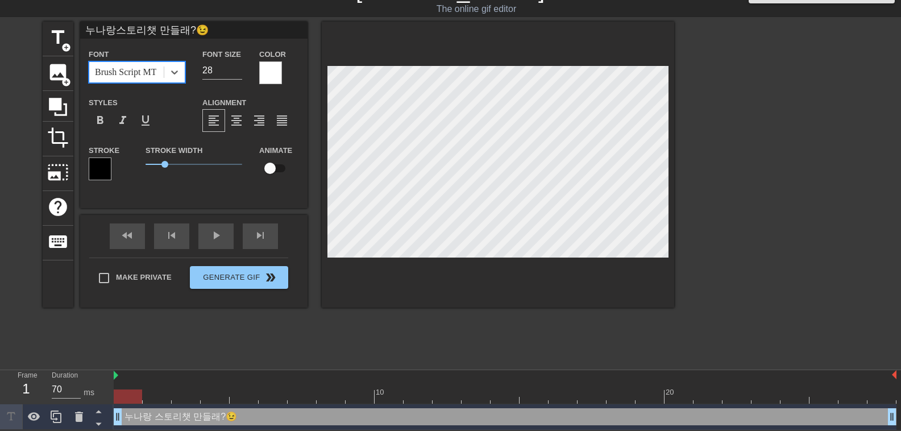
click at [155, 70] on div "Brush Script MT" at bounding box center [126, 72] width 74 height 20
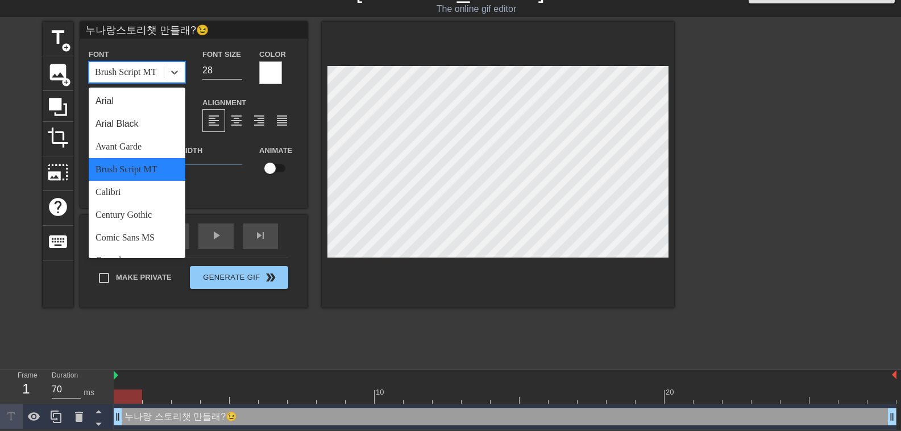
click at [144, 169] on div "Brush Script MT" at bounding box center [137, 169] width 97 height 23
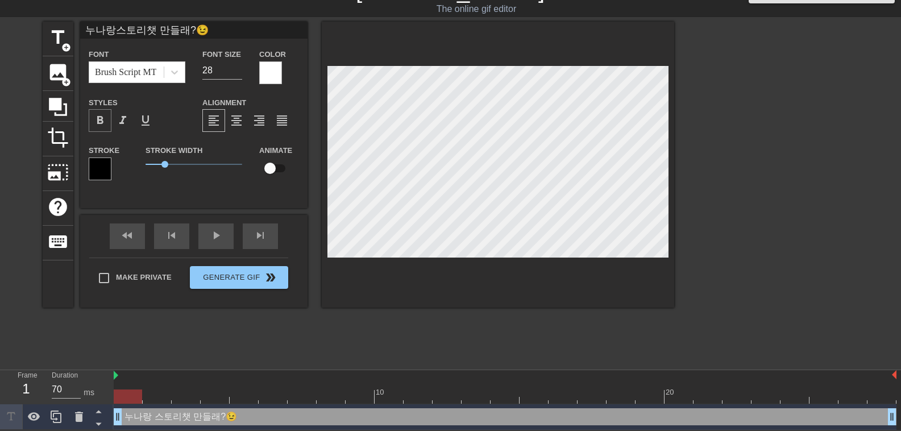
click at [103, 120] on span "format_bold" at bounding box center [100, 121] width 14 height 14
click at [161, 69] on div "Brush Script MT" at bounding box center [126, 72] width 74 height 20
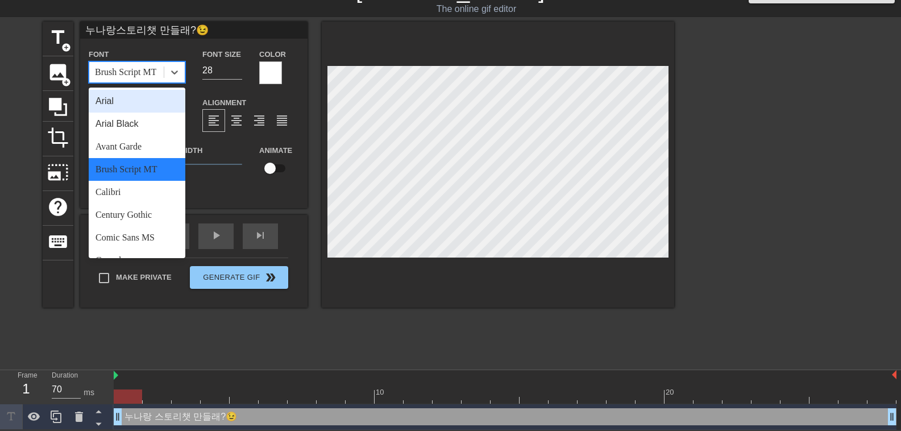
click at [153, 104] on div "Arial" at bounding box center [137, 101] width 97 height 23
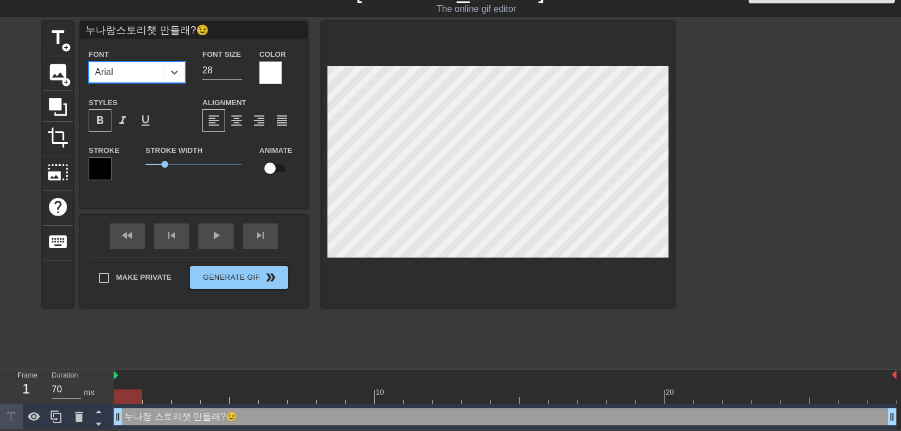
click at [162, 76] on div "Arial" at bounding box center [126, 72] width 74 height 20
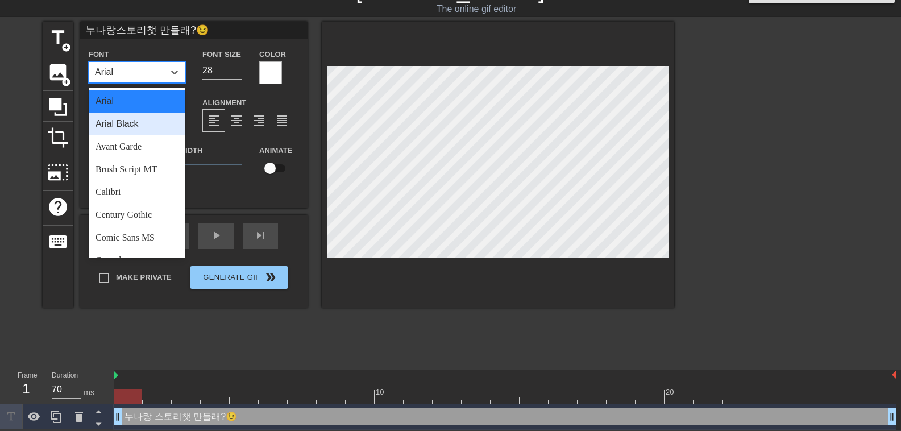
click at [142, 127] on div "Arial Black" at bounding box center [137, 124] width 97 height 23
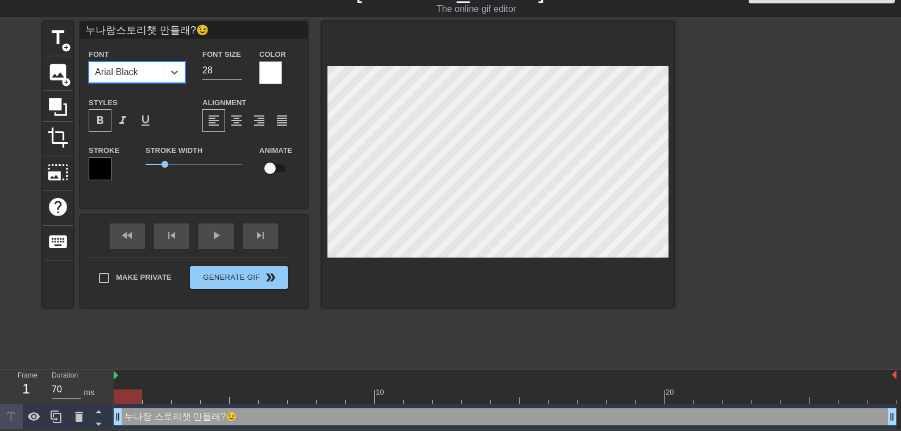
click at [153, 77] on div "Arial Black" at bounding box center [126, 72] width 74 height 20
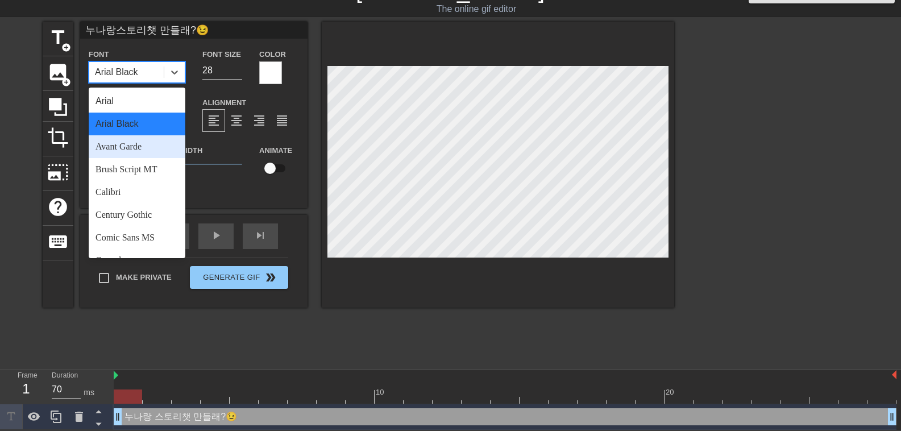
click at [140, 142] on div "Avant Garde" at bounding box center [137, 146] width 97 height 23
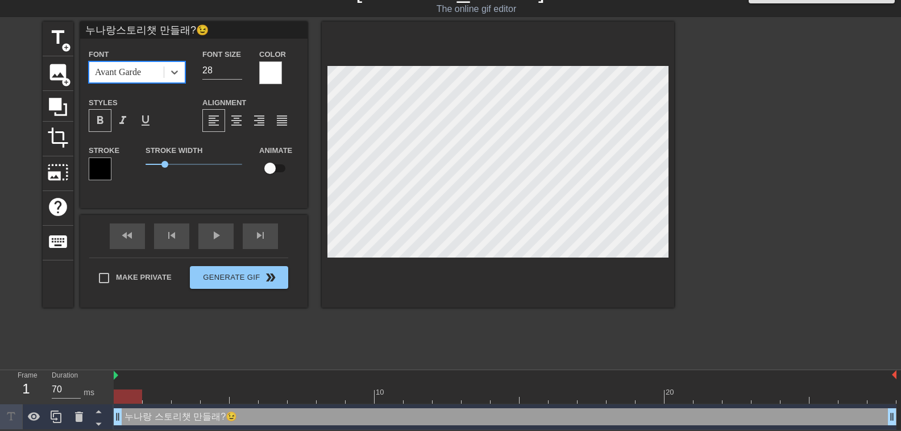
click at [141, 76] on div "Avant Garde" at bounding box center [118, 72] width 46 height 14
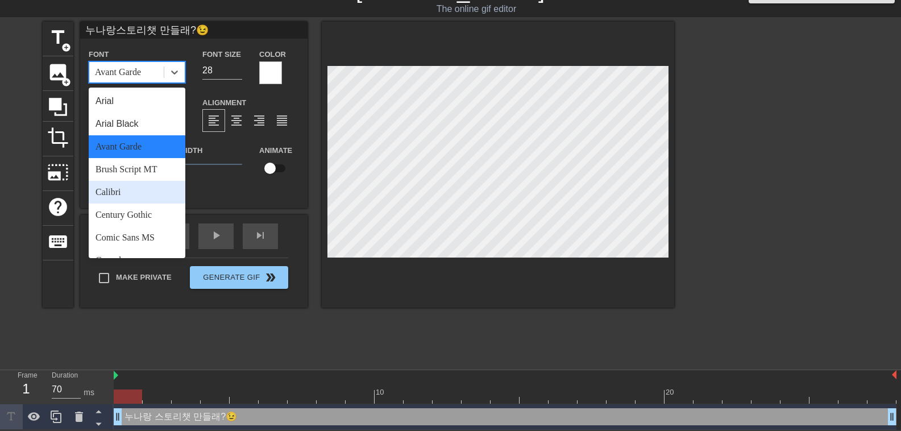
click at [134, 193] on div "Calibri" at bounding box center [137, 192] width 97 height 23
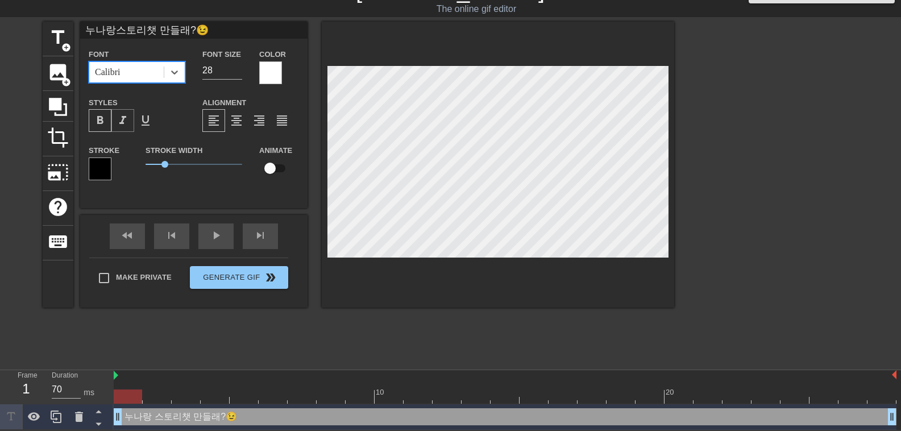
click at [131, 119] on div "format_italic" at bounding box center [122, 120] width 23 height 23
click at [149, 117] on span "format_underline" at bounding box center [146, 121] width 14 height 14
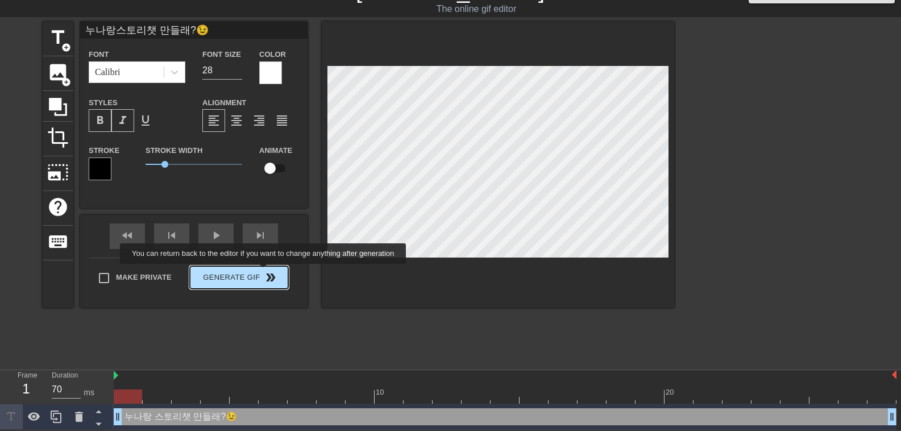
click at [264, 272] on div "Make Private Generate Gif double_arrow" at bounding box center [188, 280] width 199 height 45
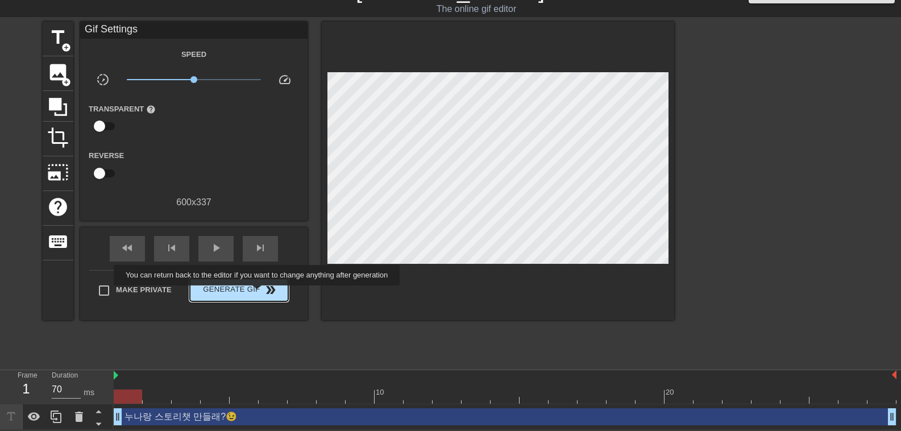
click at [258, 293] on span "Generate Gif double_arrow" at bounding box center [238, 290] width 89 height 14
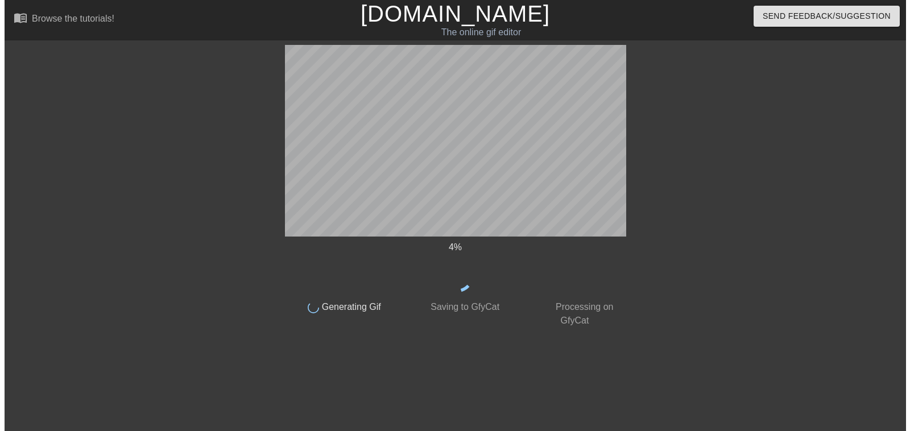
scroll to position [0, 0]
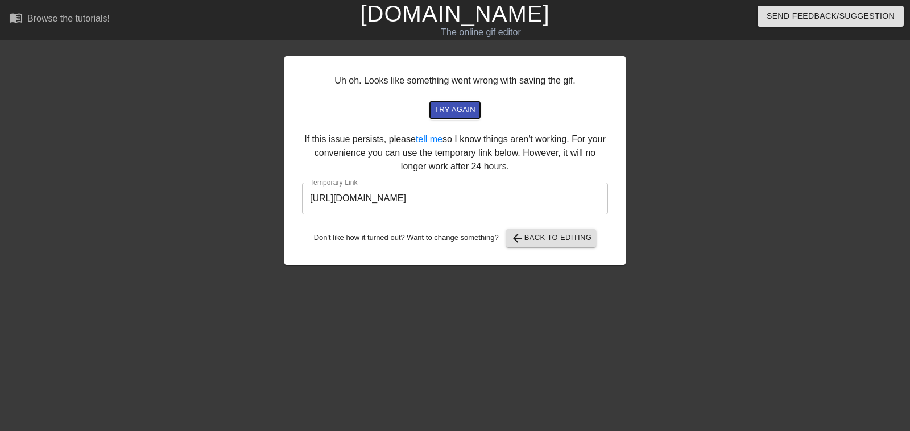
click at [445, 103] on span "try again" at bounding box center [454, 109] width 41 height 13
click at [462, 115] on span "try again" at bounding box center [454, 109] width 41 height 13
click at [539, 236] on span "arrow_back Back to Editing" at bounding box center [550, 238] width 81 height 14
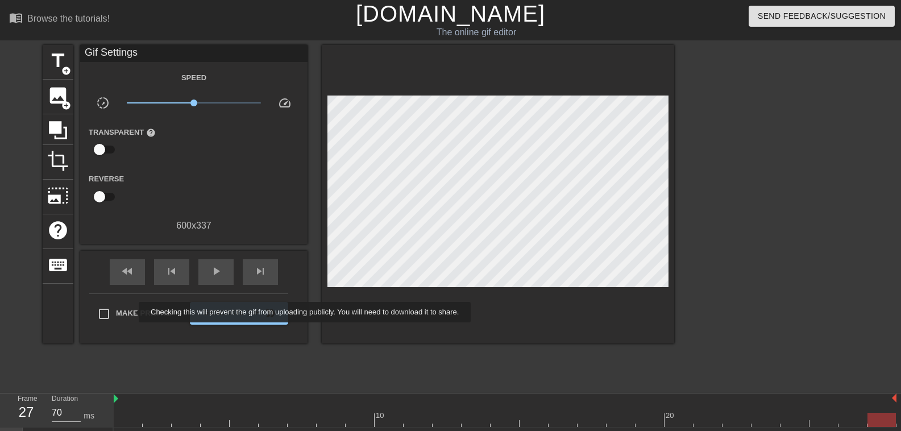
click at [131, 312] on span "Make Private" at bounding box center [144, 313] width 56 height 11
click at [116, 312] on input "Make Private" at bounding box center [104, 314] width 24 height 24
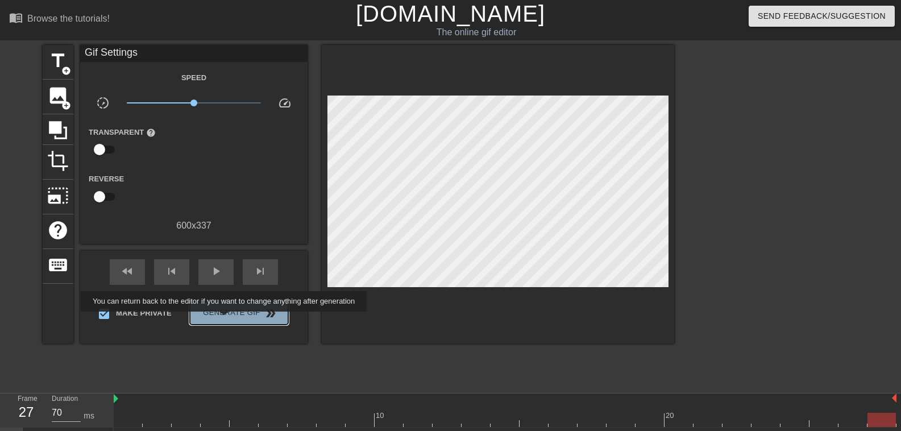
click at [225, 319] on button "Generate Gif double_arrow" at bounding box center [239, 313] width 98 height 23
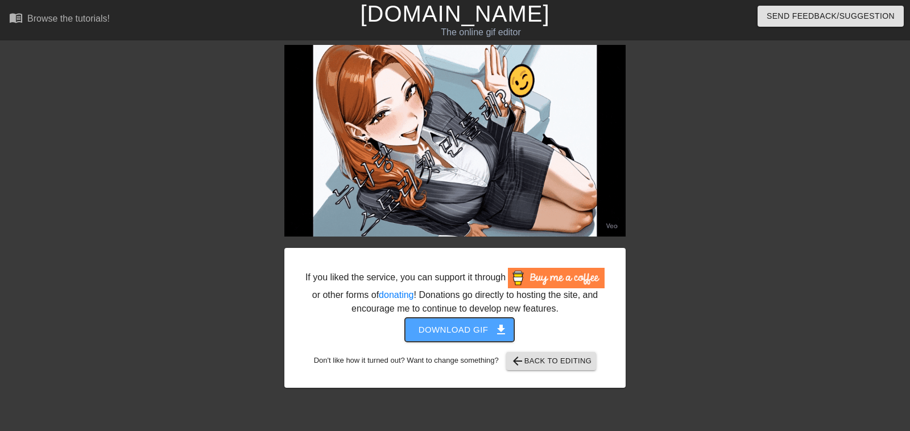
click at [492, 329] on span "Download gif get_app" at bounding box center [459, 329] width 82 height 15
